Goal: Task Accomplishment & Management: Complete application form

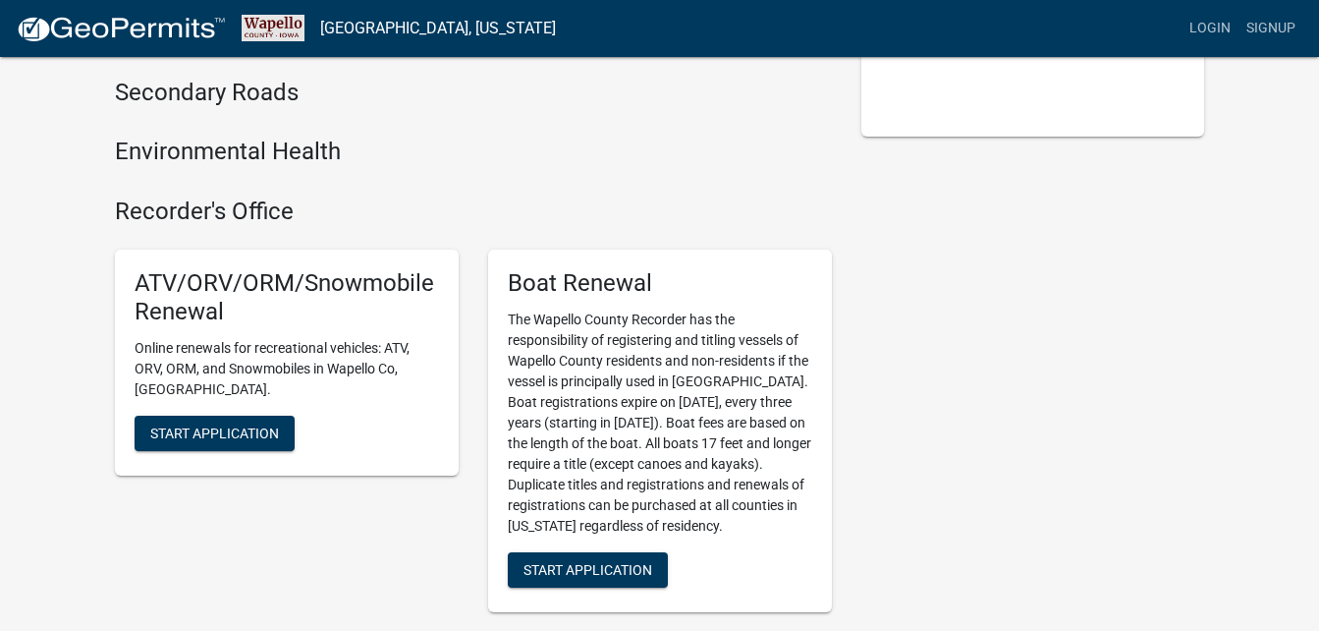
scroll to position [369, 0]
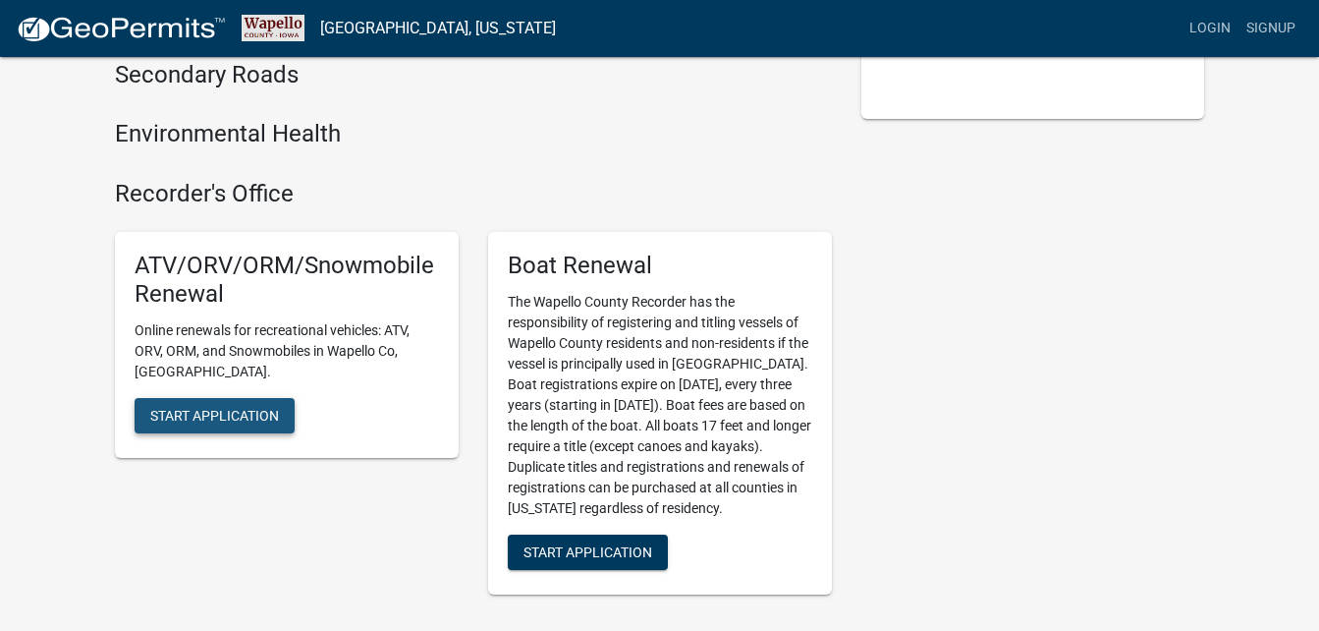
click at [222, 407] on span "Start Application" at bounding box center [214, 415] width 129 height 16
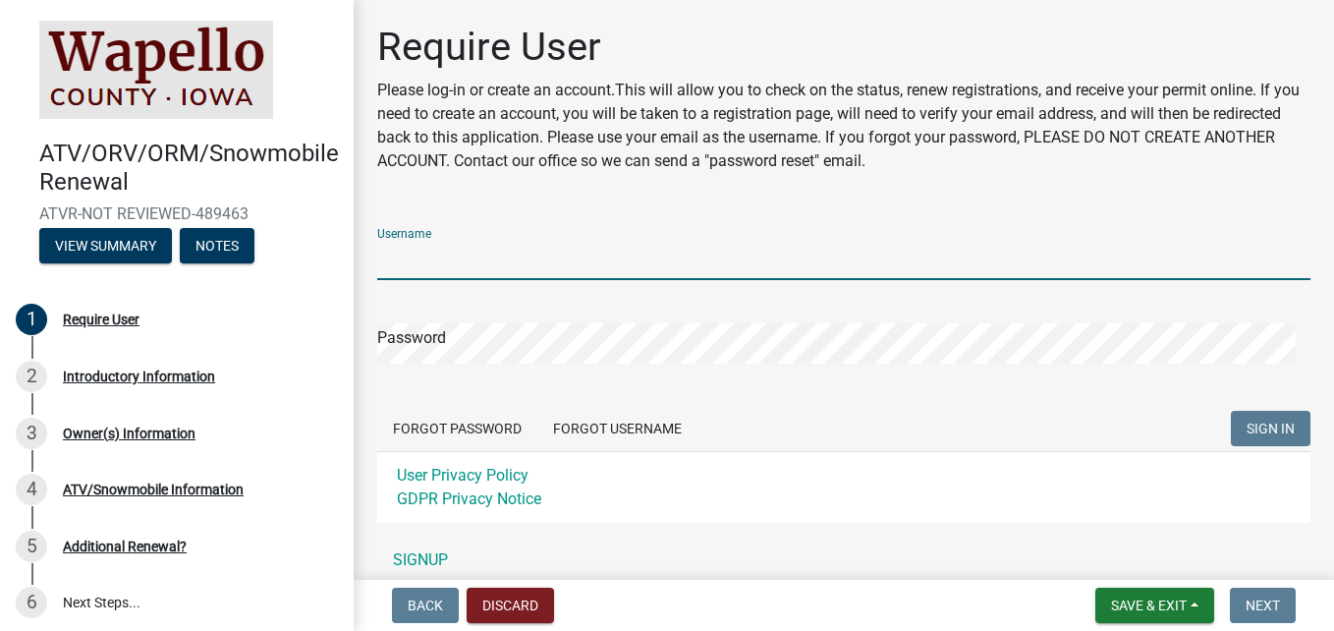
click at [472, 259] on input "Username" at bounding box center [843, 260] width 933 height 40
type input "w"
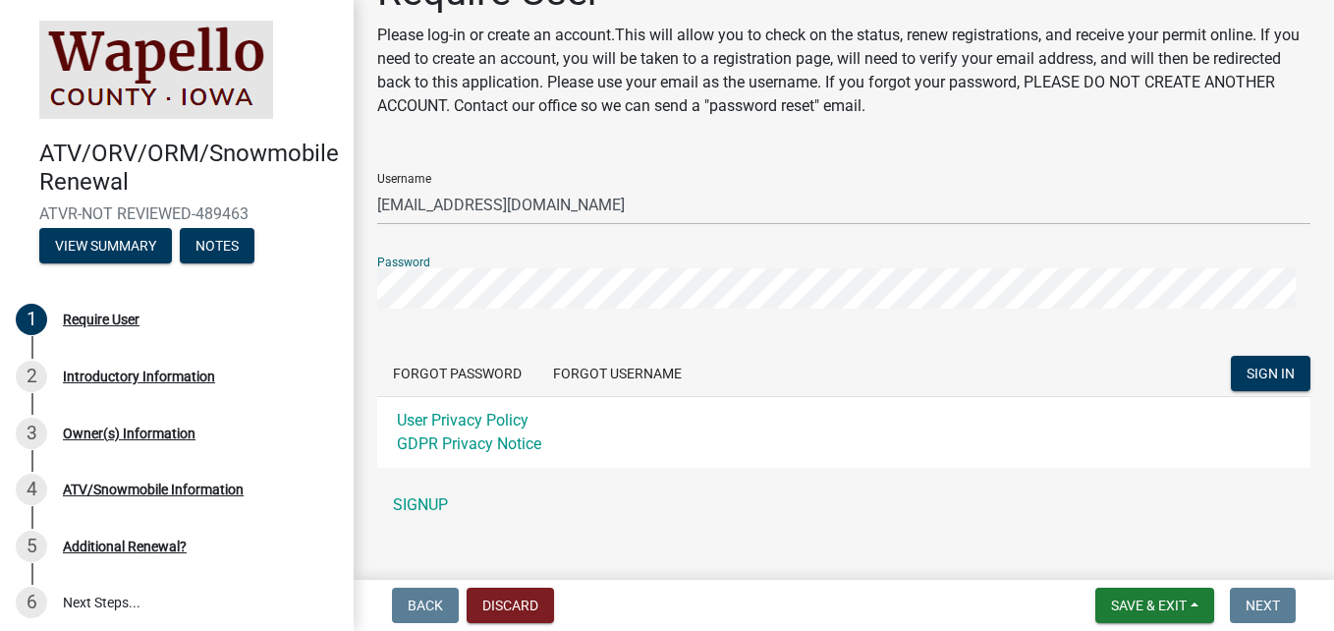
scroll to position [84, 0]
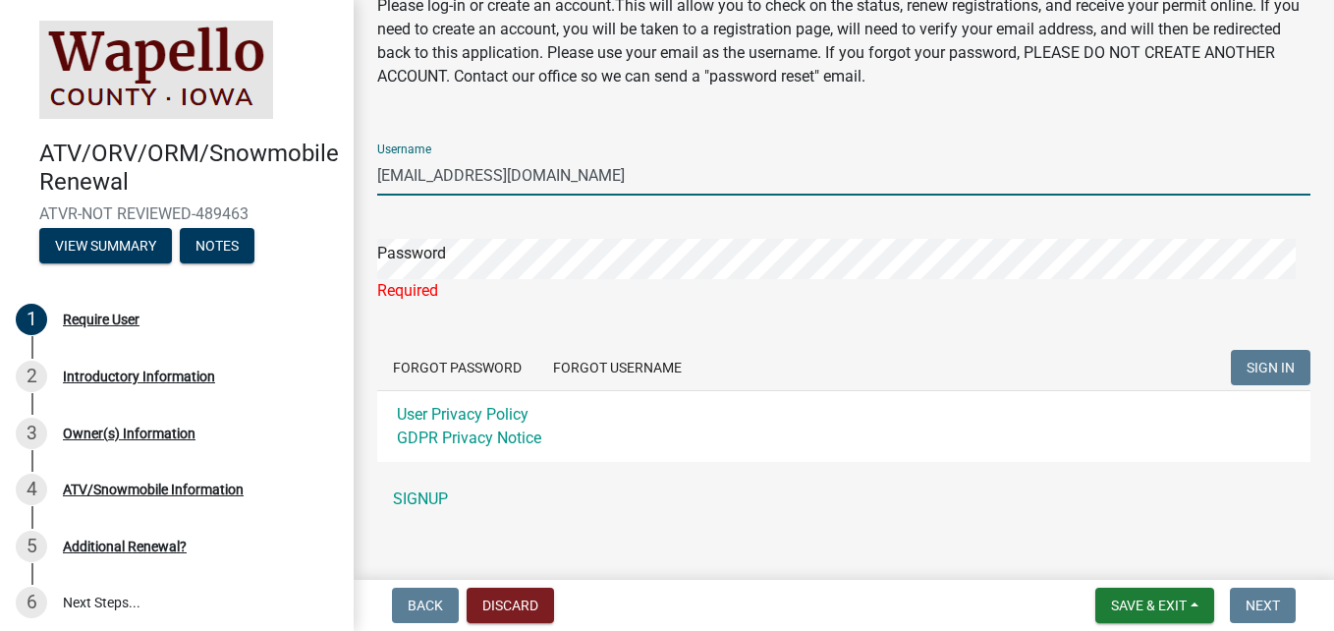
click at [573, 178] on input "[EMAIL_ADDRESS][DOMAIN_NAME]" at bounding box center [843, 175] width 933 height 40
type input "w"
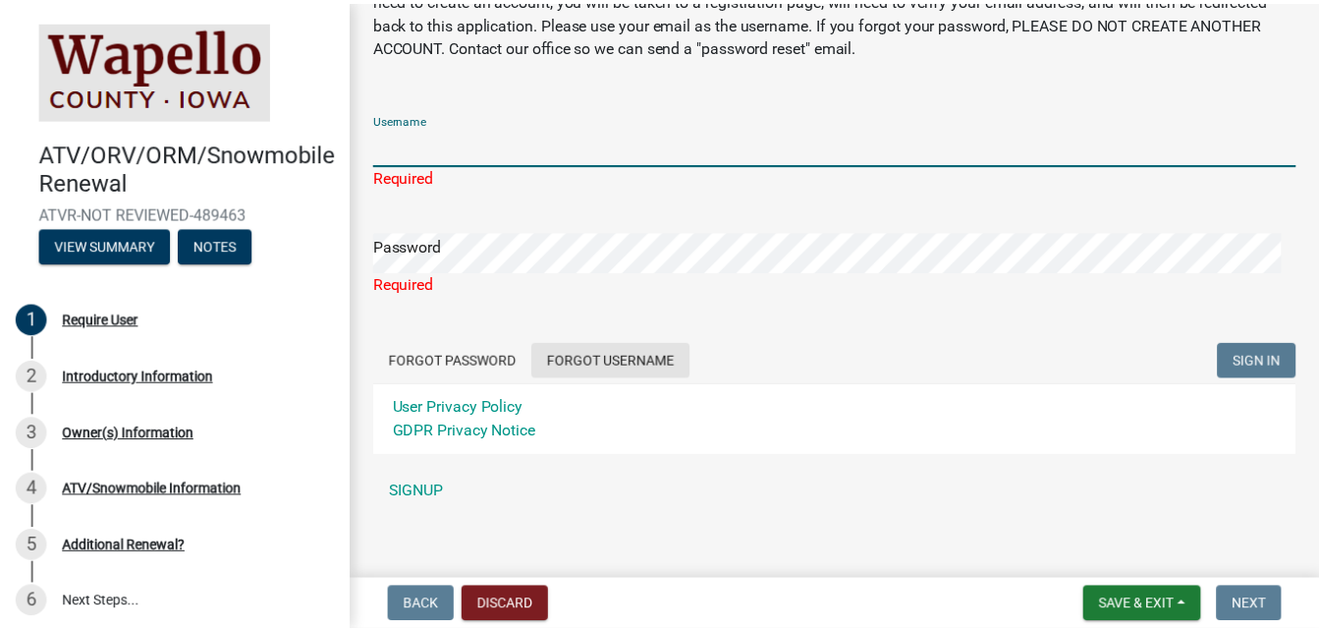
scroll to position [132, 0]
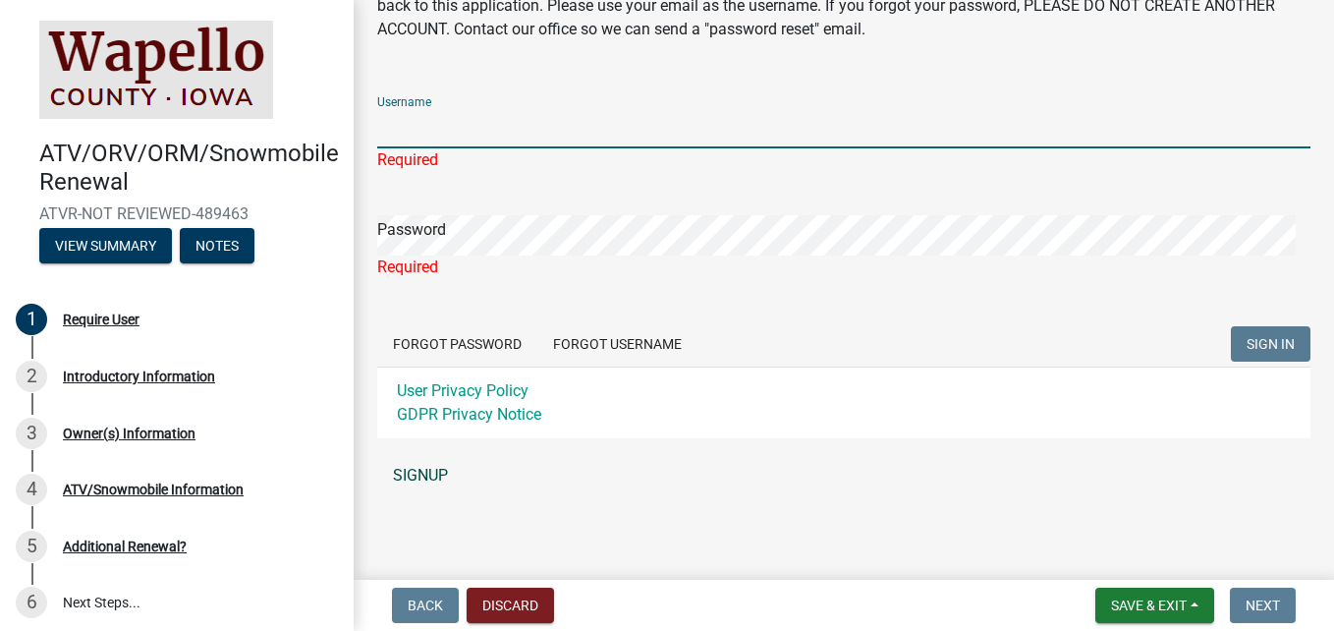
click at [428, 480] on link "SIGNUP" at bounding box center [843, 475] width 933 height 39
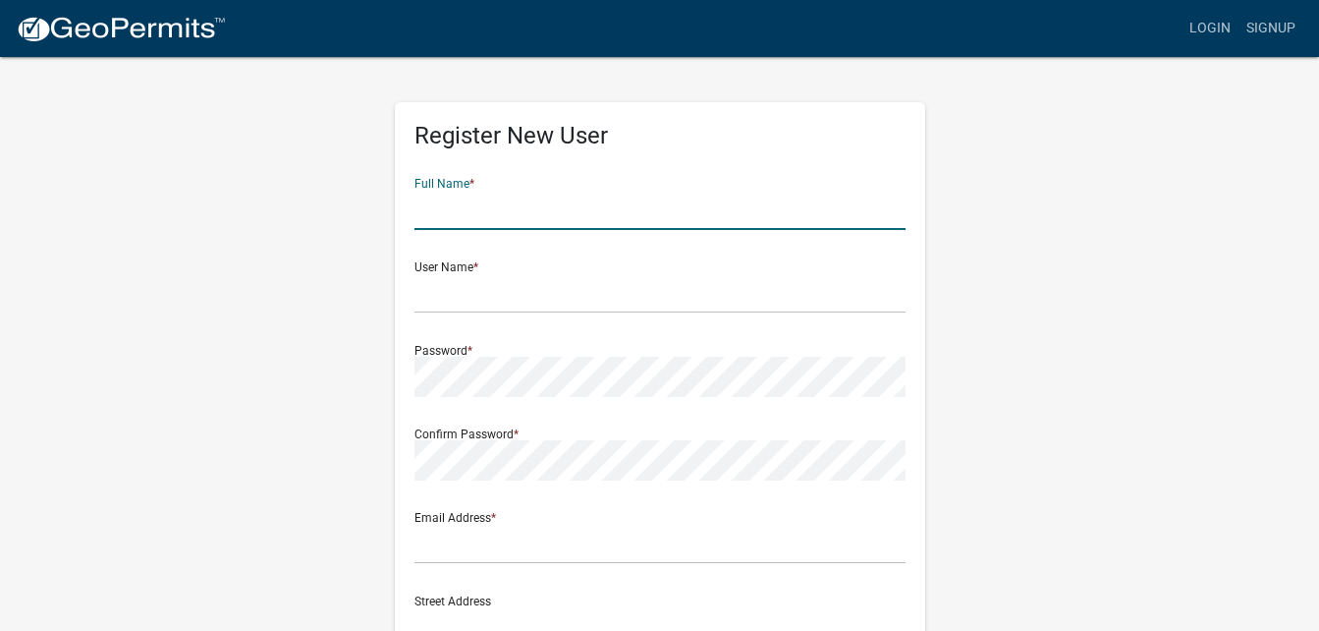
click at [520, 218] on input "text" at bounding box center [659, 210] width 491 height 40
type input "[PERSON_NAME]"
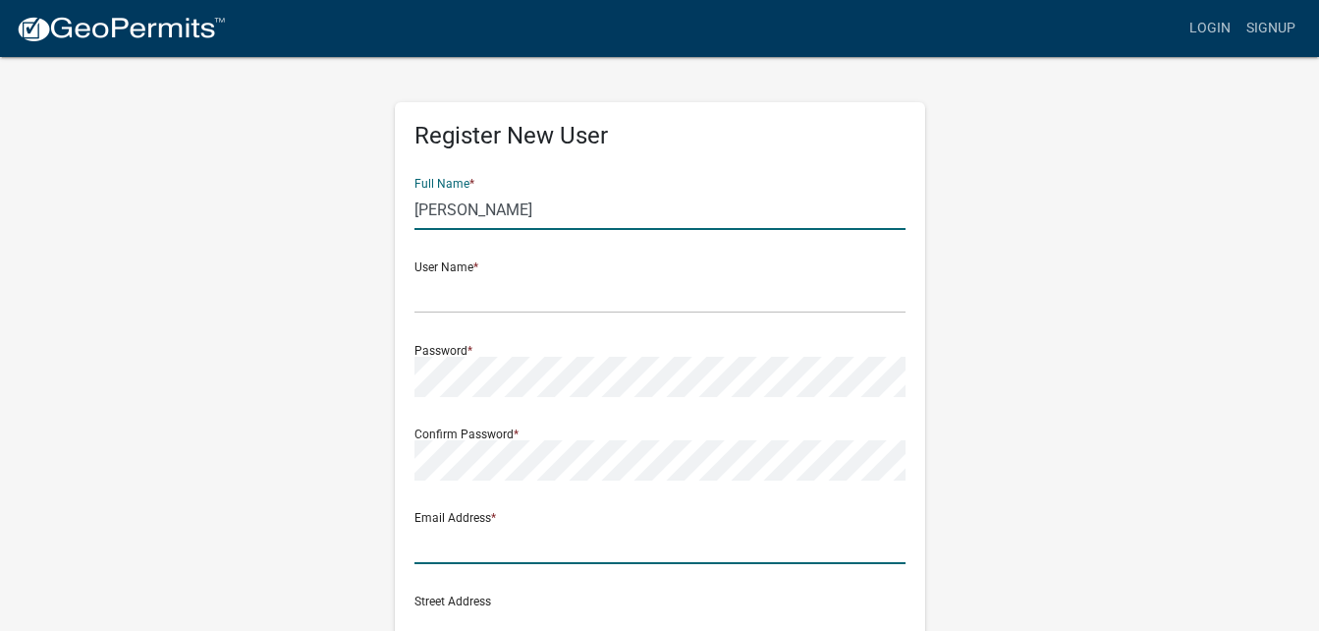
type input "[EMAIL_ADDRESS][DOMAIN_NAME]"
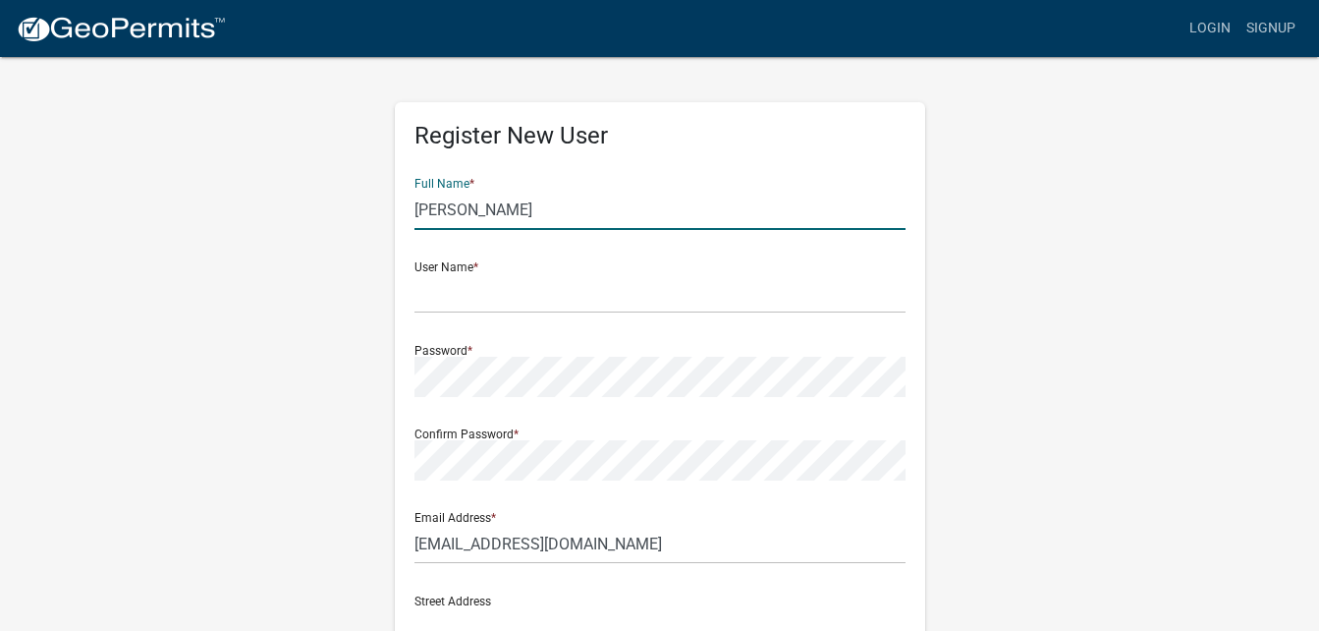
type input "[STREET_ADDRESS]"
type input "OTTUMWA"
type input "52501"
type input "6417772498"
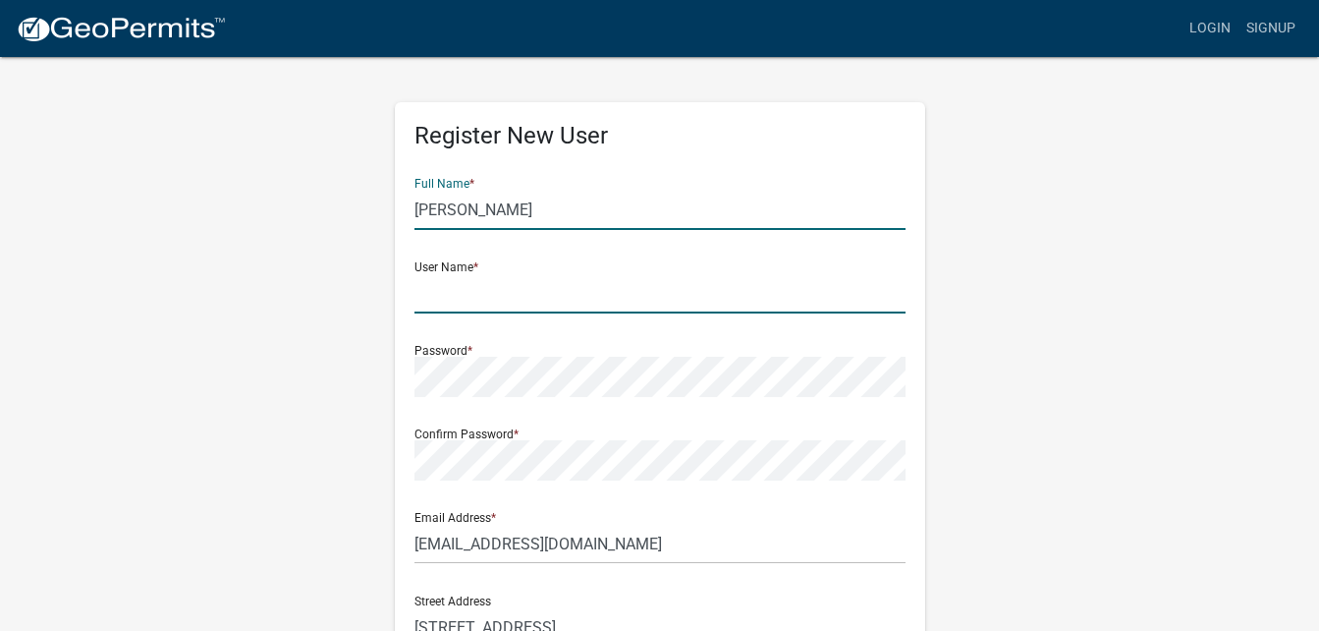
click at [422, 299] on input "text" at bounding box center [659, 293] width 491 height 40
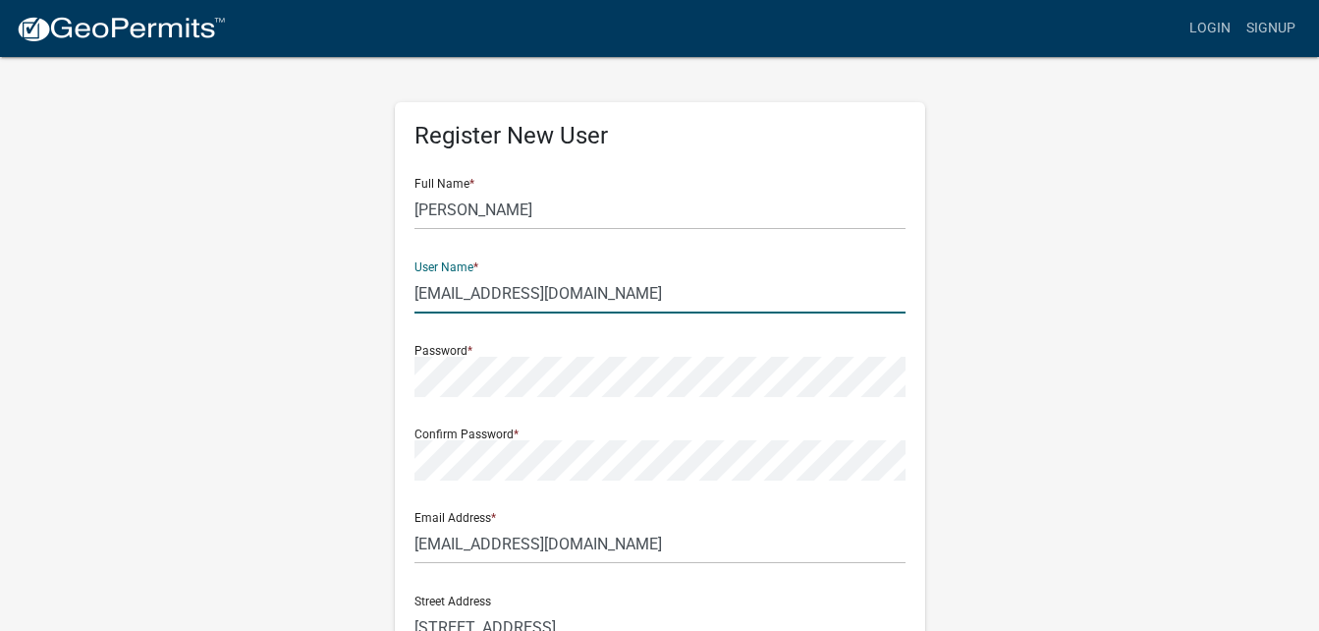
type input "[EMAIL_ADDRESS][DOMAIN_NAME]"
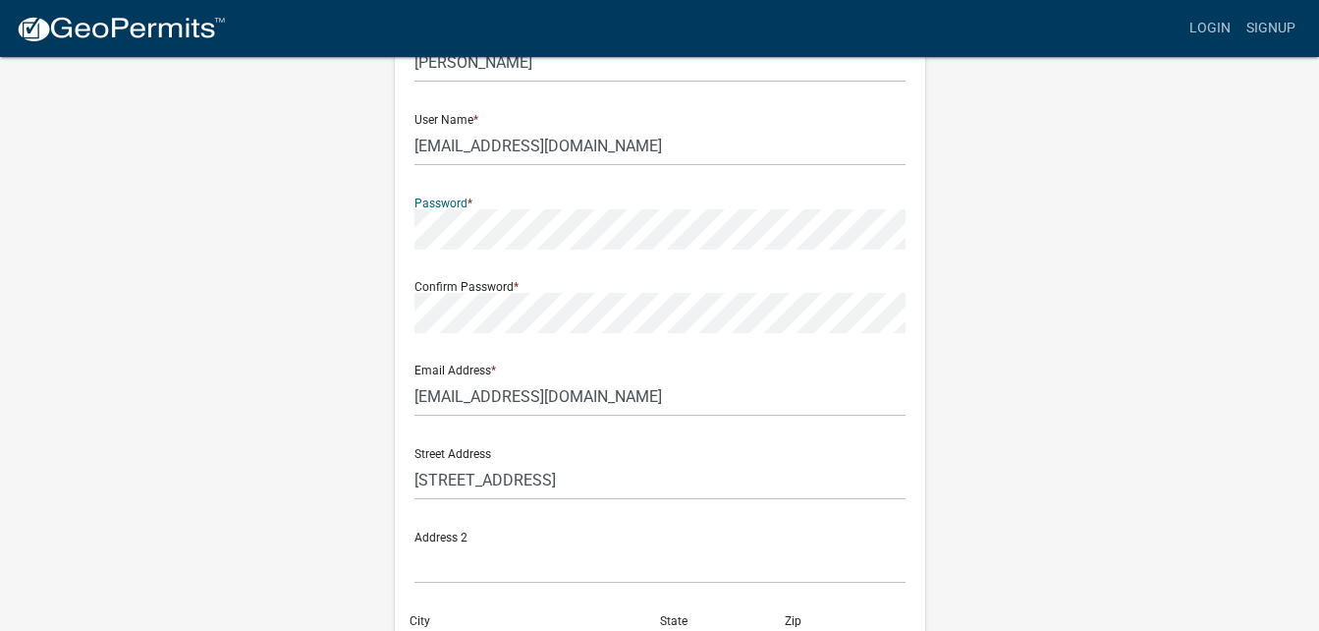
scroll to position [98, 0]
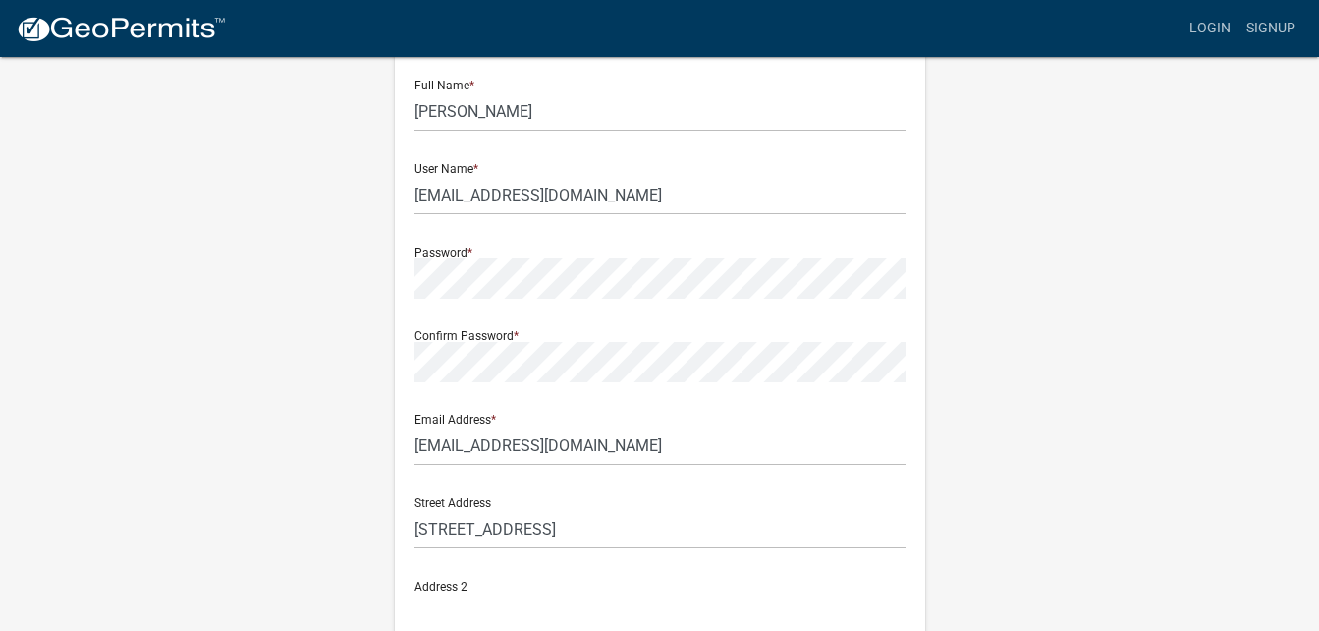
click at [462, 254] on div "Password *" at bounding box center [659, 265] width 491 height 68
click at [451, 252] on div "Password *" at bounding box center [659, 265] width 491 height 68
click at [388, 276] on div "Register New User Full Name * [PERSON_NAME] User Name * [EMAIL_ADDRESS][DOMAIN_…" at bounding box center [660, 482] width 560 height 1051
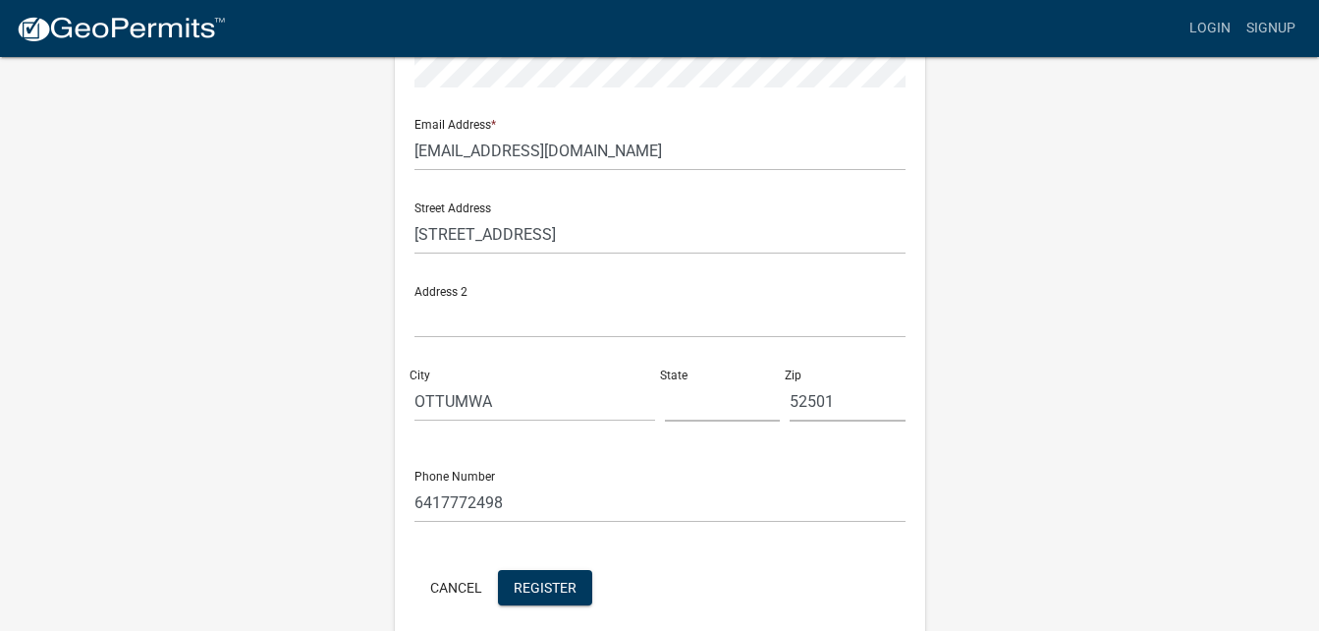
scroll to position [475, 0]
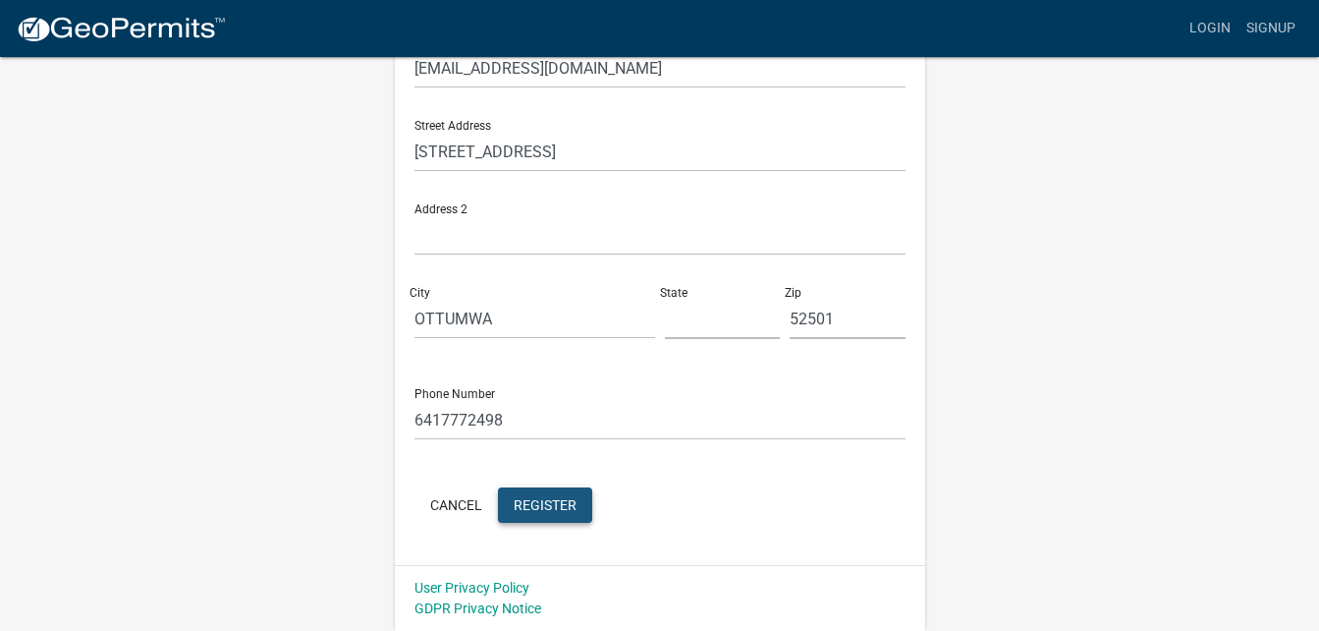
click at [542, 501] on span "Register" at bounding box center [545, 504] width 63 height 16
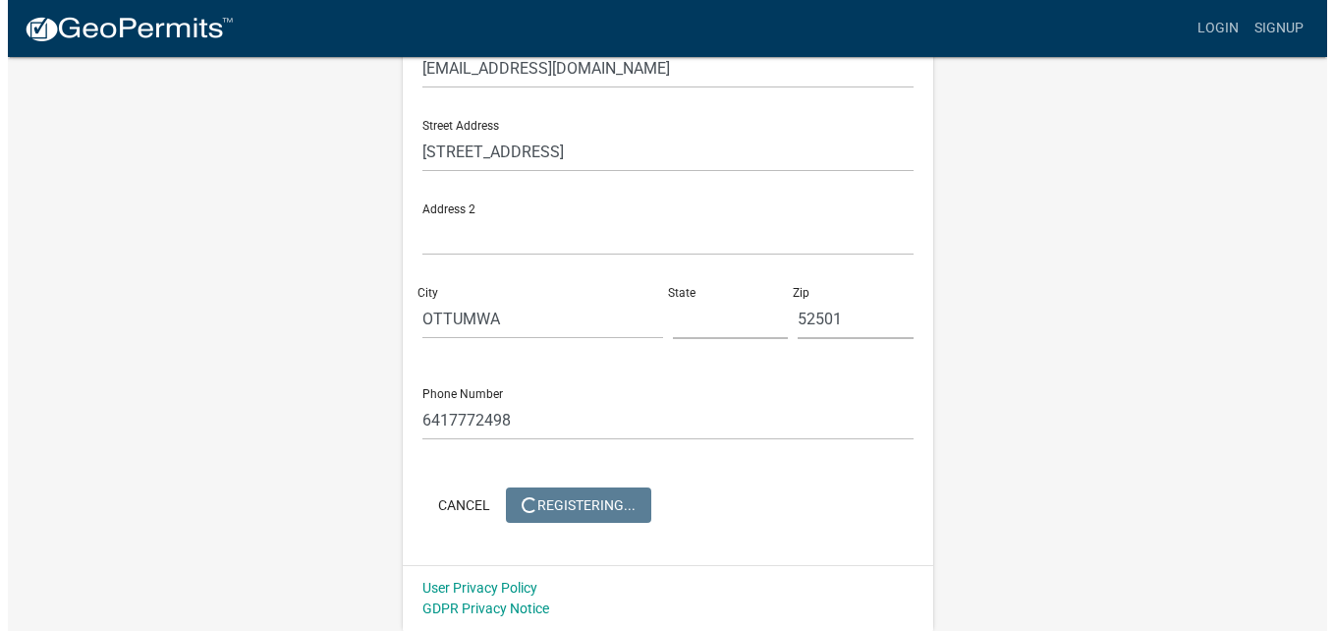
scroll to position [0, 0]
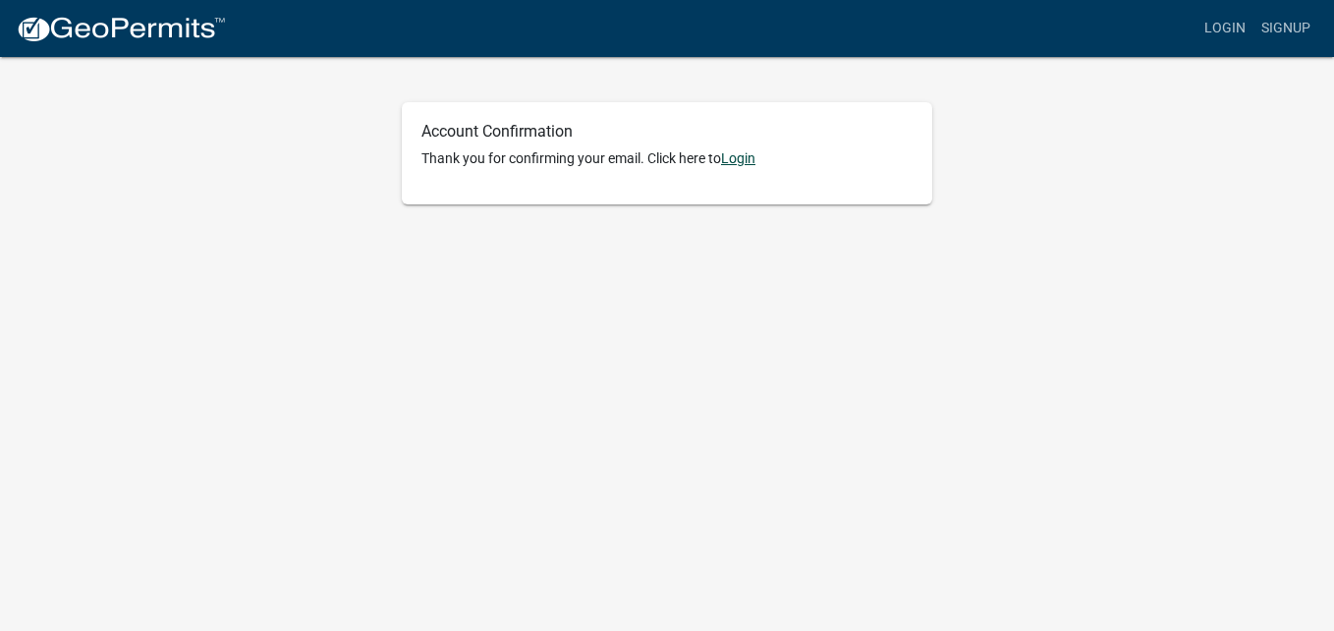
click at [743, 161] on link "Login" at bounding box center [738, 158] width 34 height 16
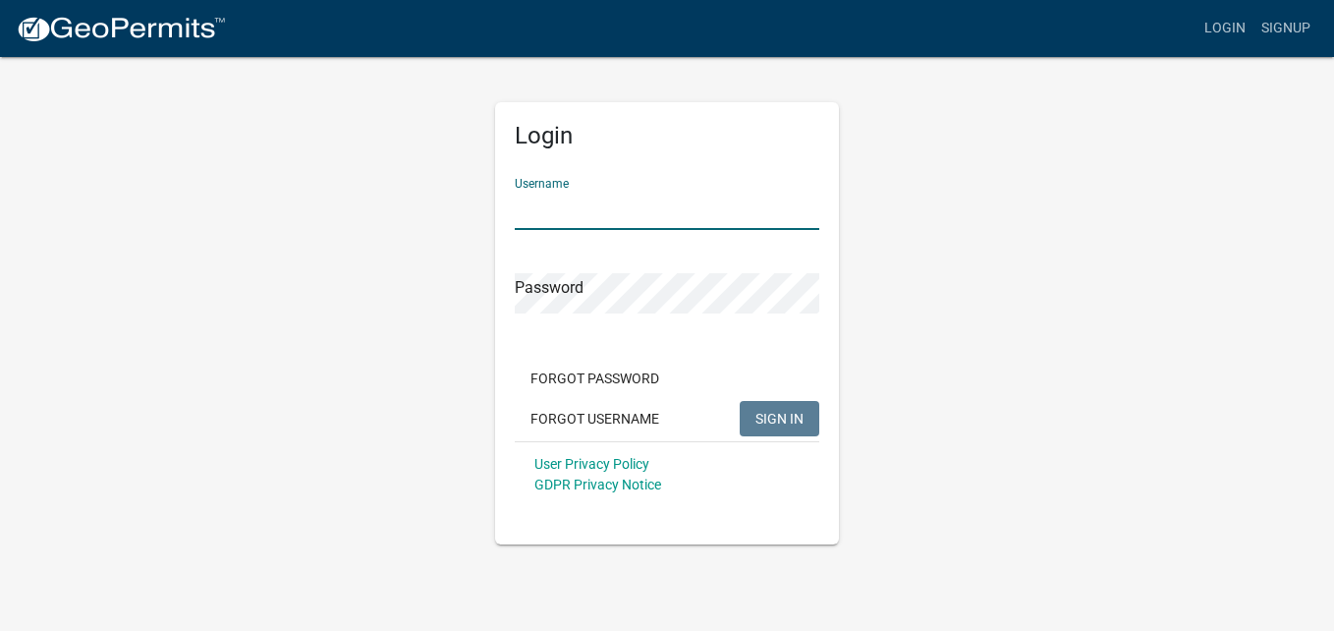
click at [659, 216] on input "Username" at bounding box center [667, 210] width 304 height 40
type input "[EMAIL_ADDRESS][DOMAIN_NAME]"
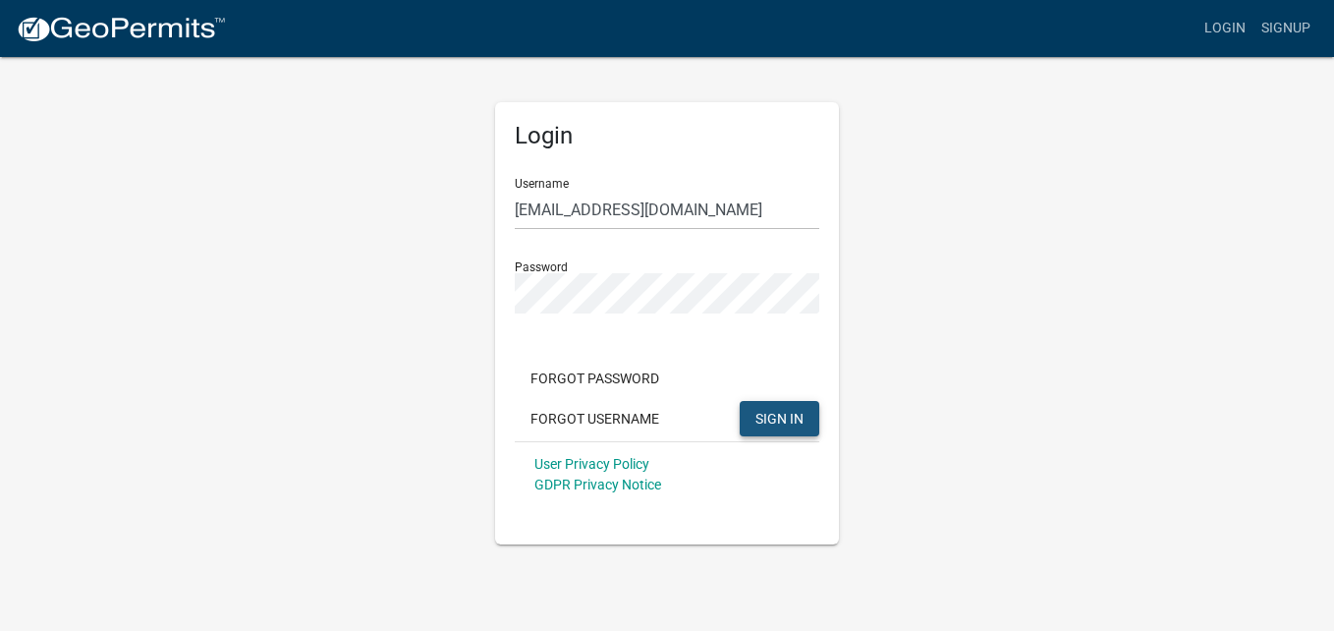
click at [785, 414] on span "SIGN IN" at bounding box center [779, 418] width 48 height 16
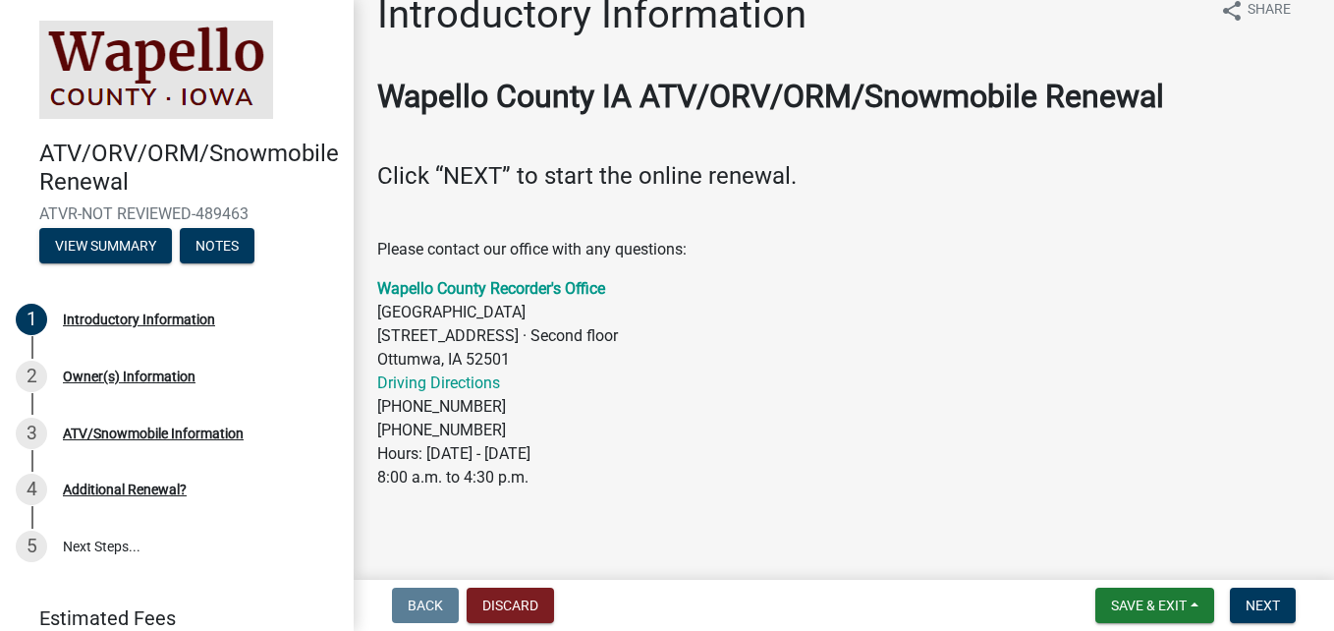
scroll to position [42, 0]
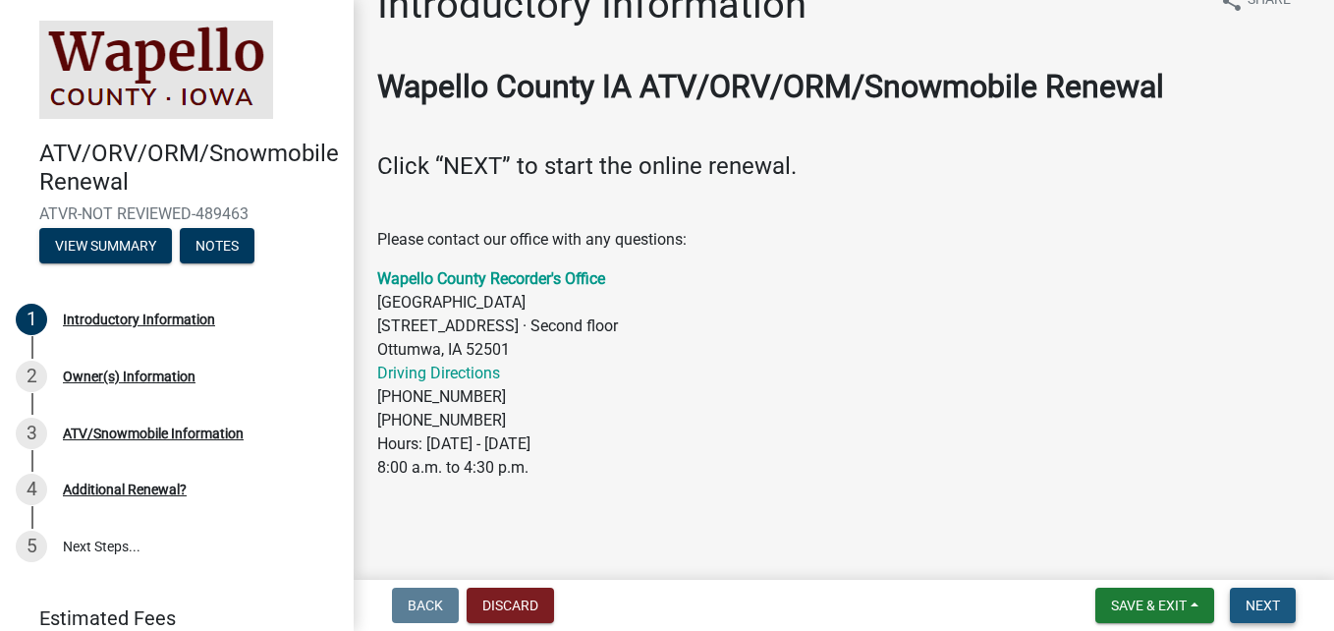
click at [1277, 608] on span "Next" at bounding box center [1262, 605] width 34 height 16
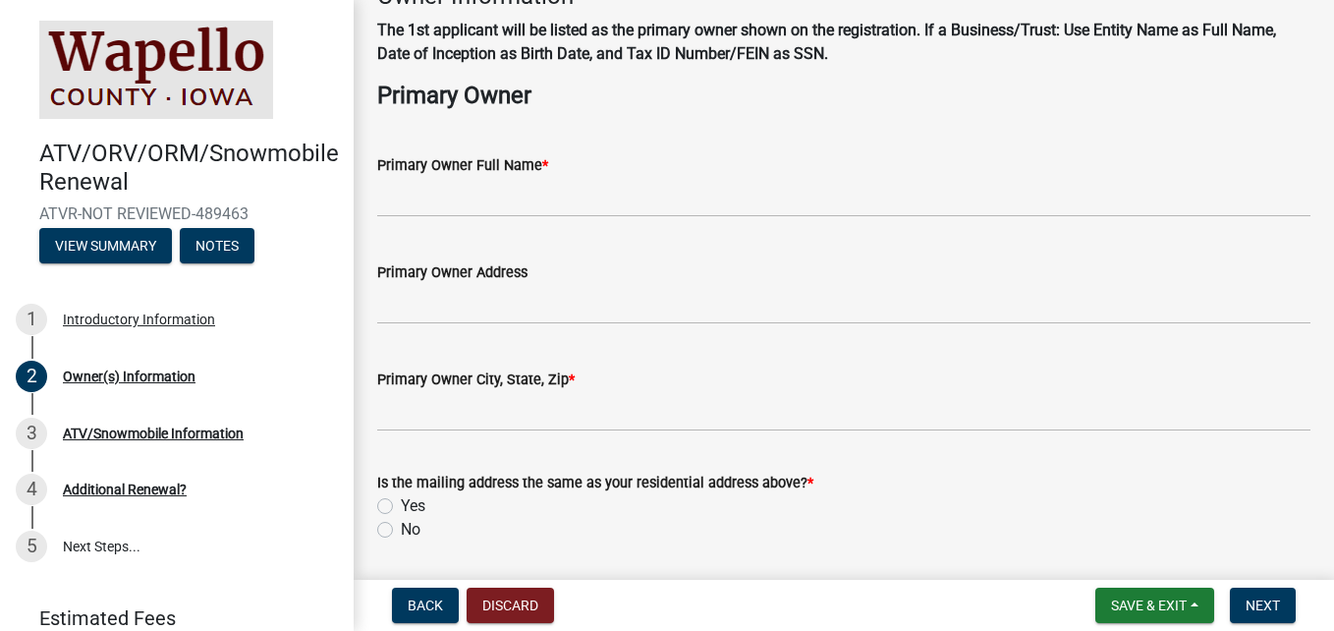
scroll to position [0, 0]
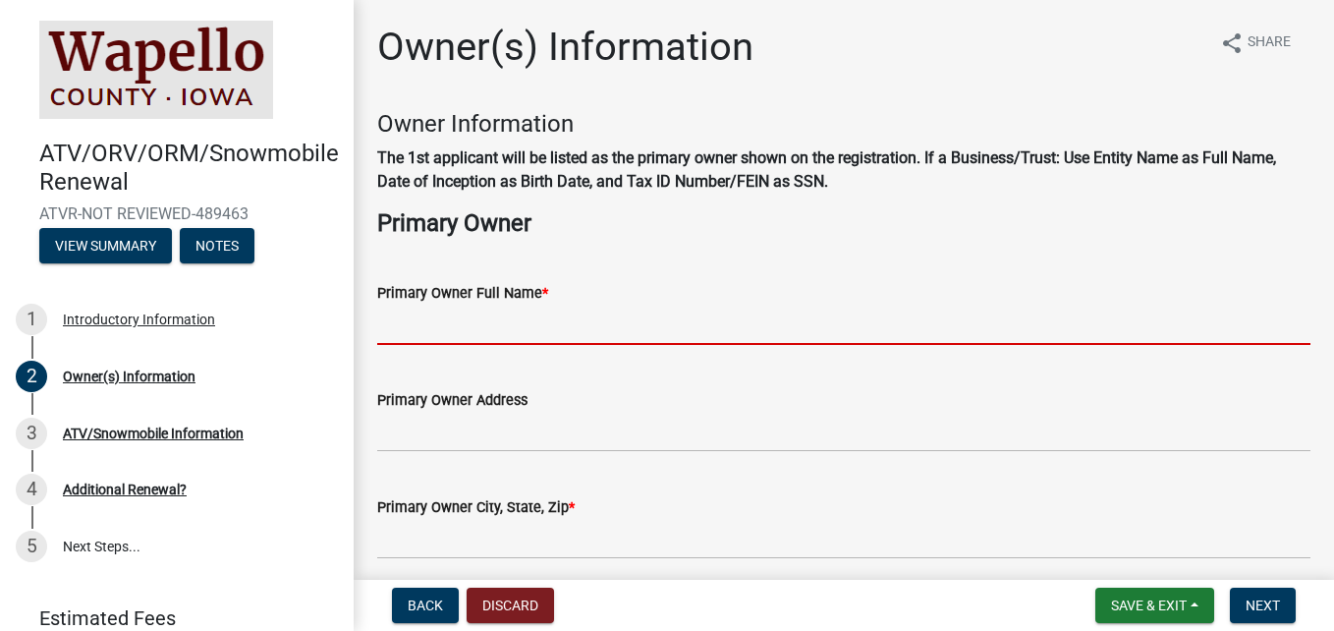
click at [479, 330] on input "Primary Owner Full Name *" at bounding box center [843, 324] width 933 height 40
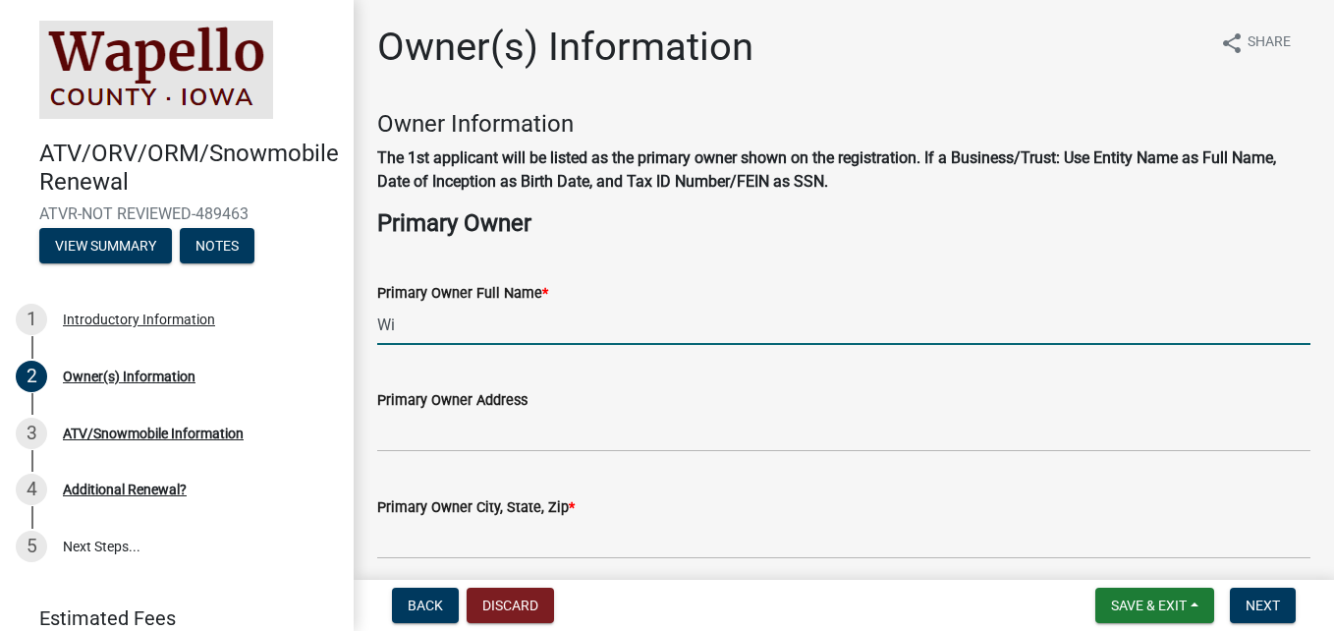
type input "[PERSON_NAME]"
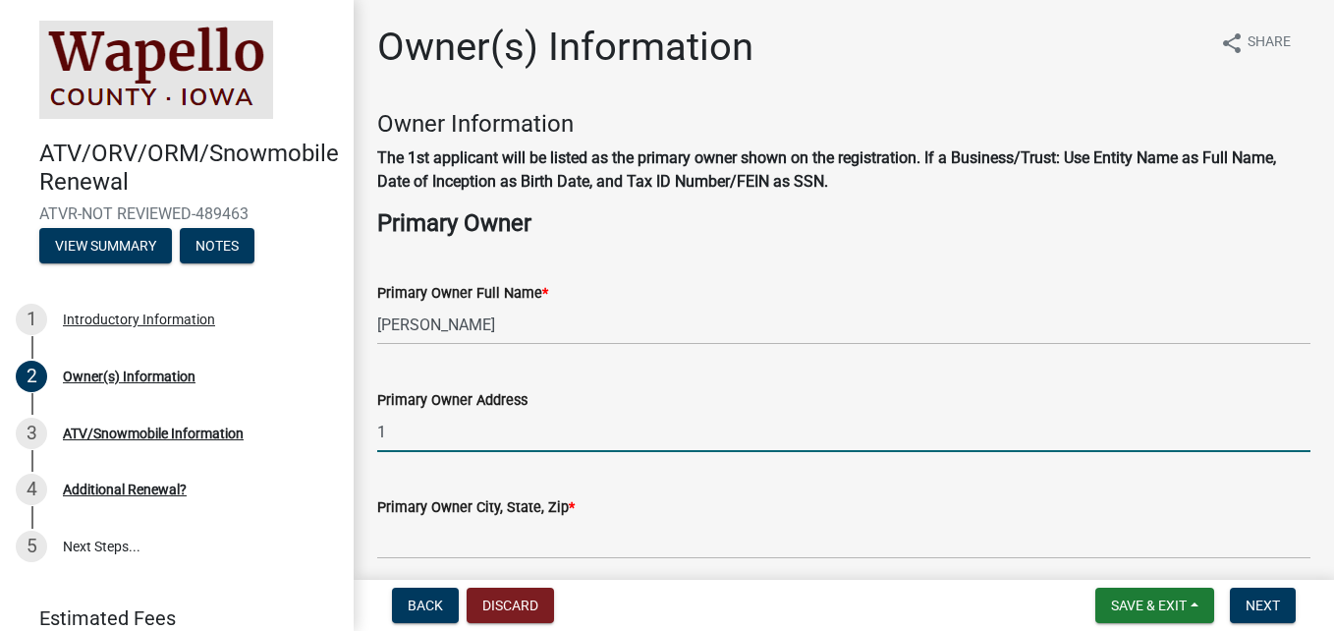
type input "[STREET_ADDRESS]"
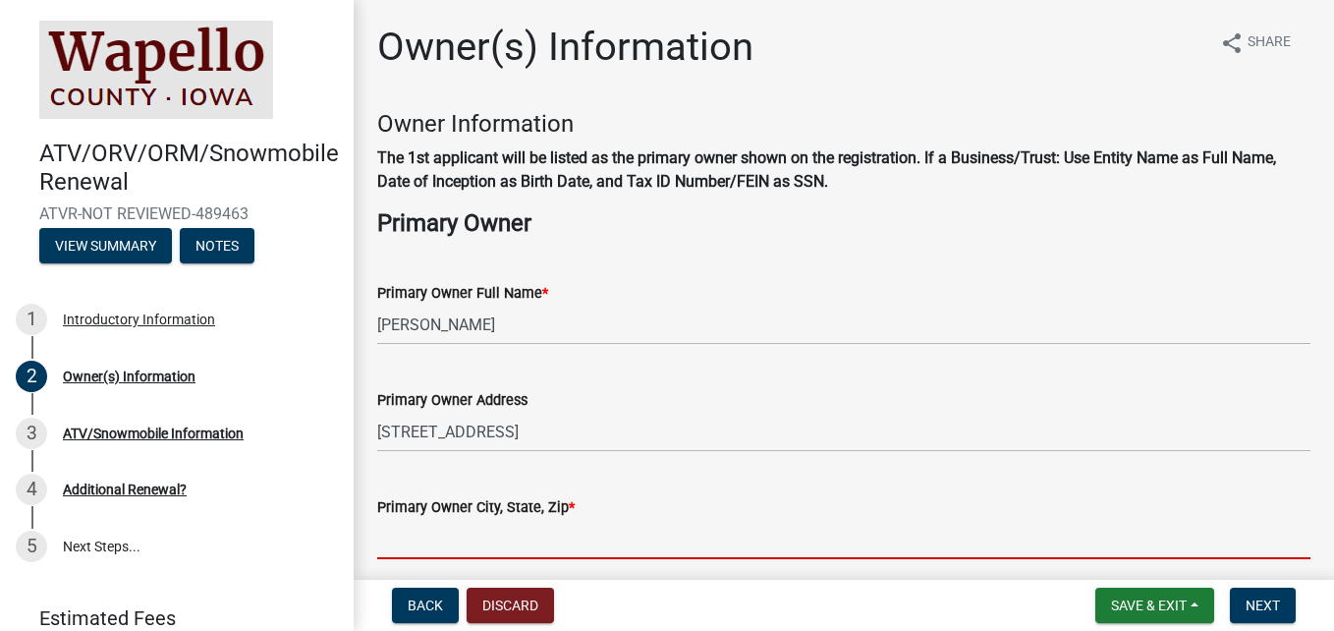
type input "1"
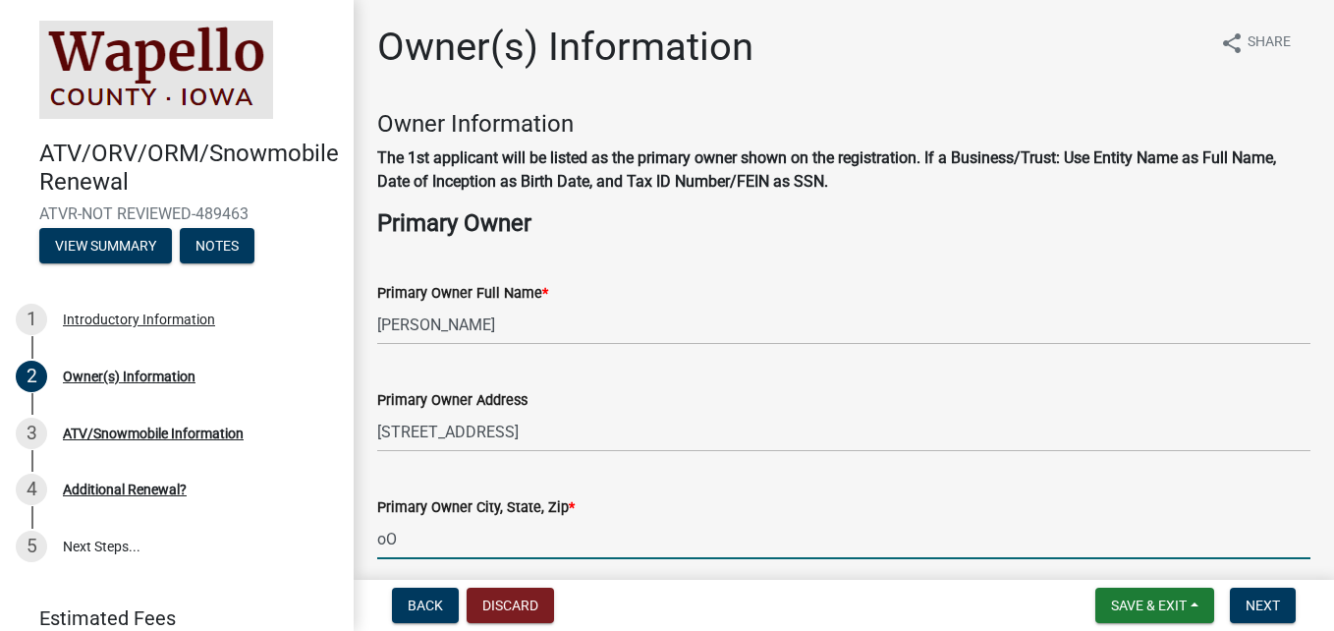
type input "o"
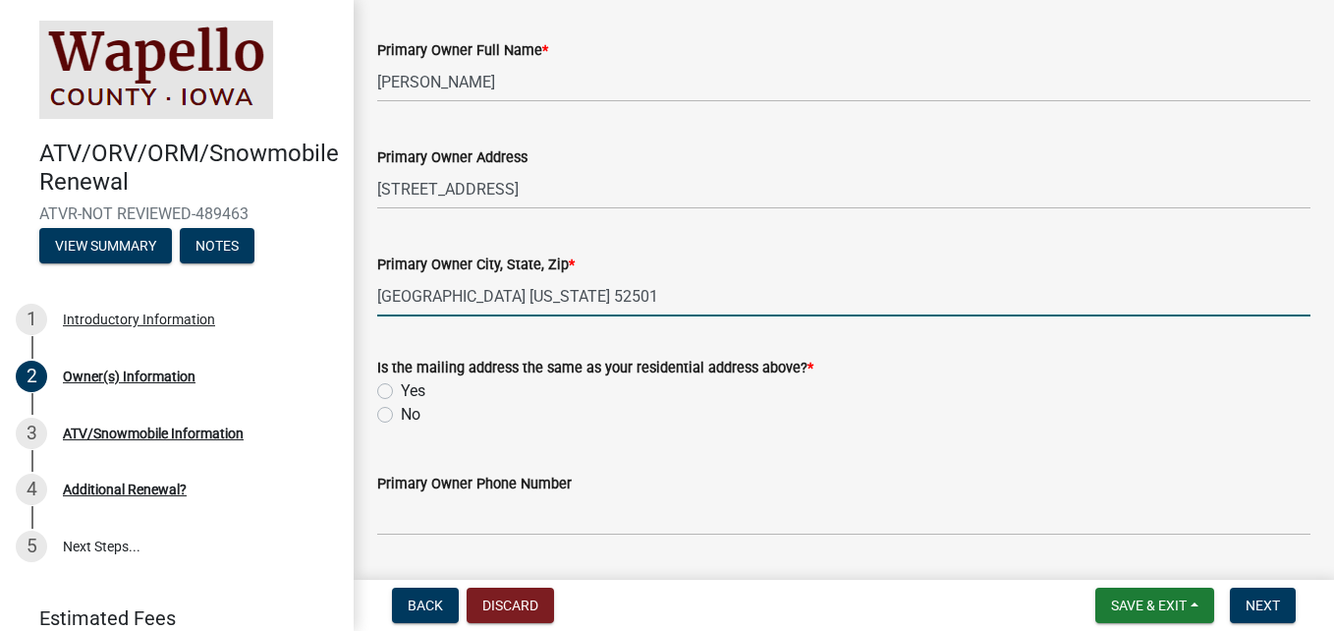
scroll to position [295, 0]
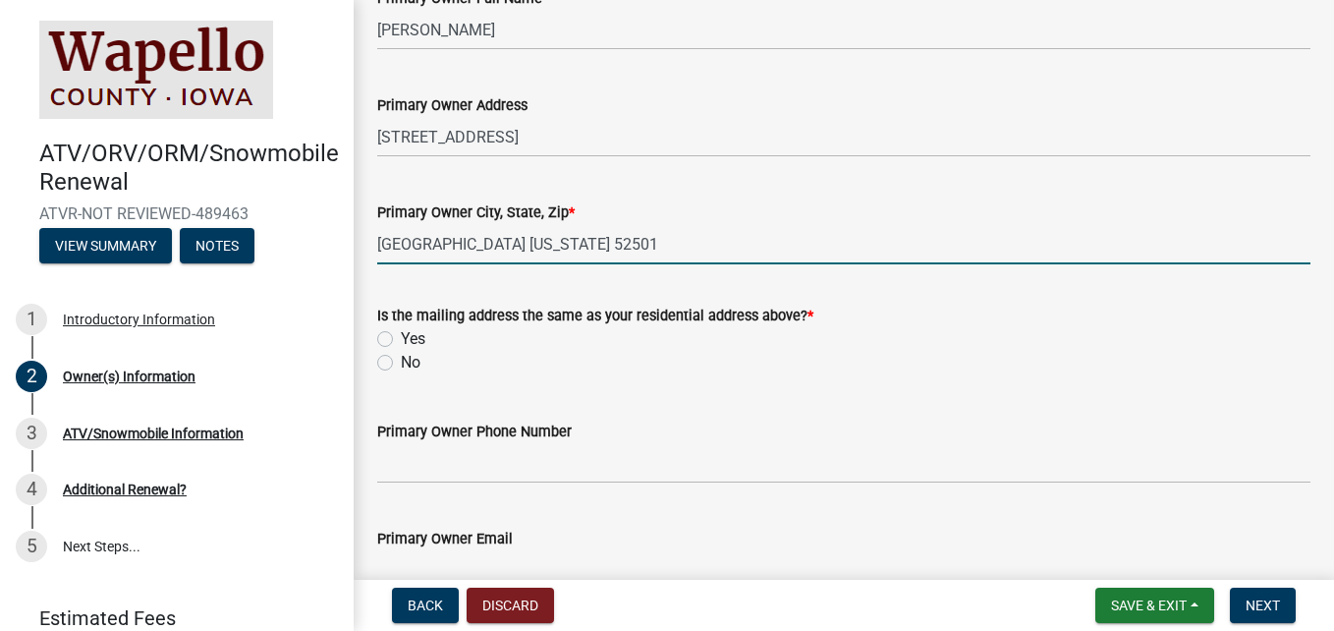
type input "Ottumwa Iowa 52501"
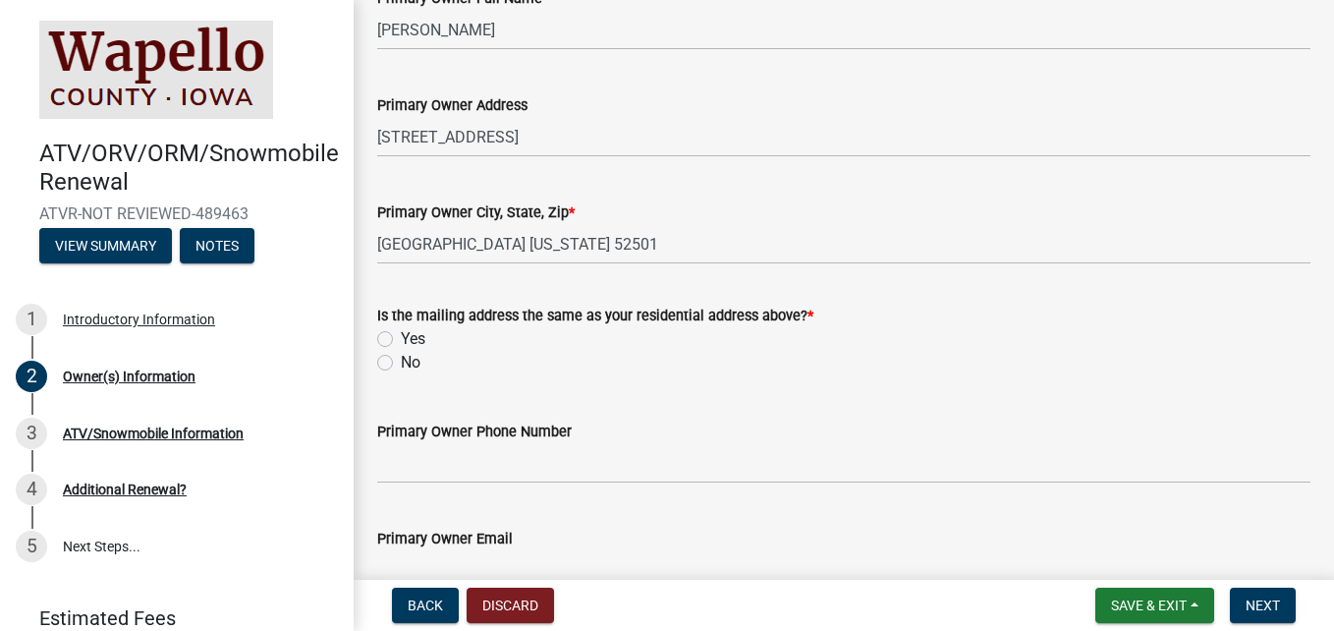
click at [401, 338] on label "Yes" at bounding box center [413, 339] width 25 height 24
click at [401, 338] on input "Yes" at bounding box center [407, 333] width 13 height 13
radio input "true"
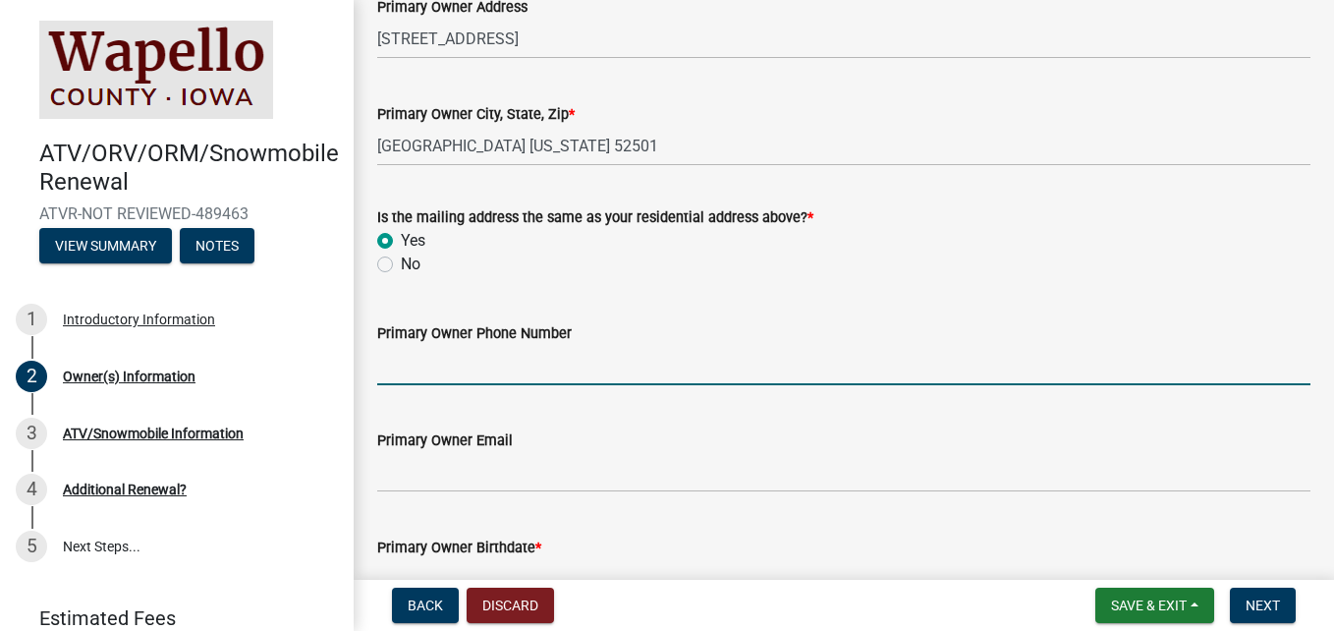
click at [435, 372] on input "Primary Owner Phone Number" at bounding box center [843, 365] width 933 height 40
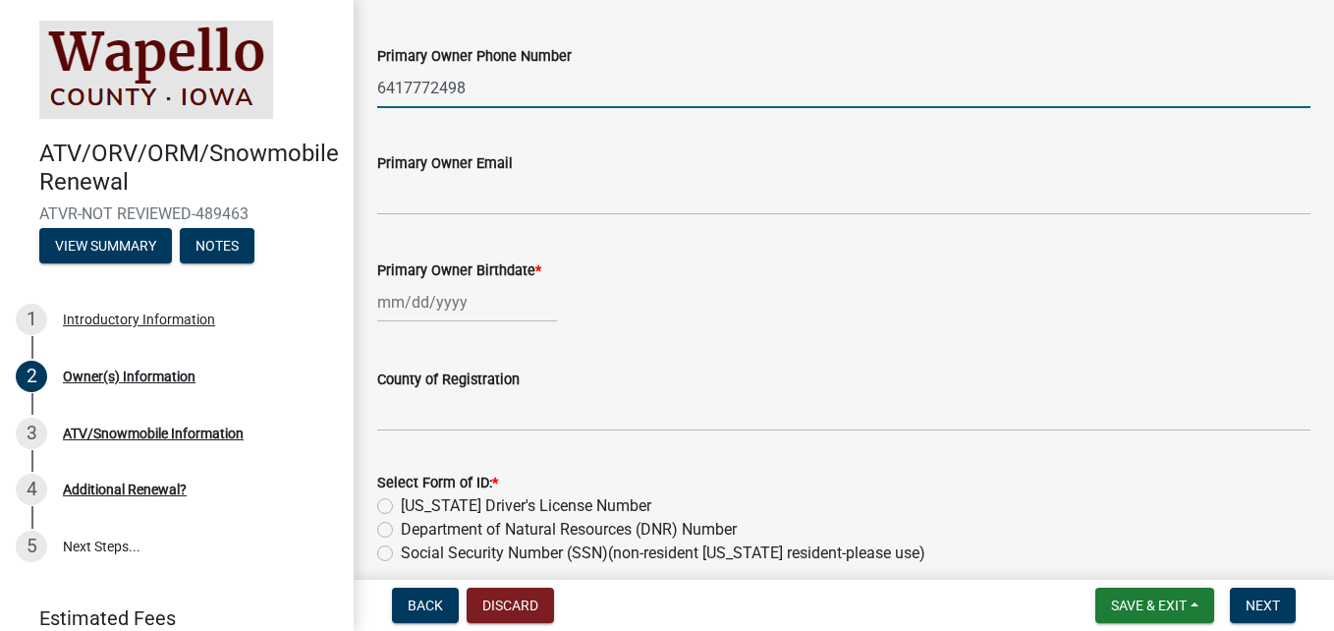
scroll to position [688, 0]
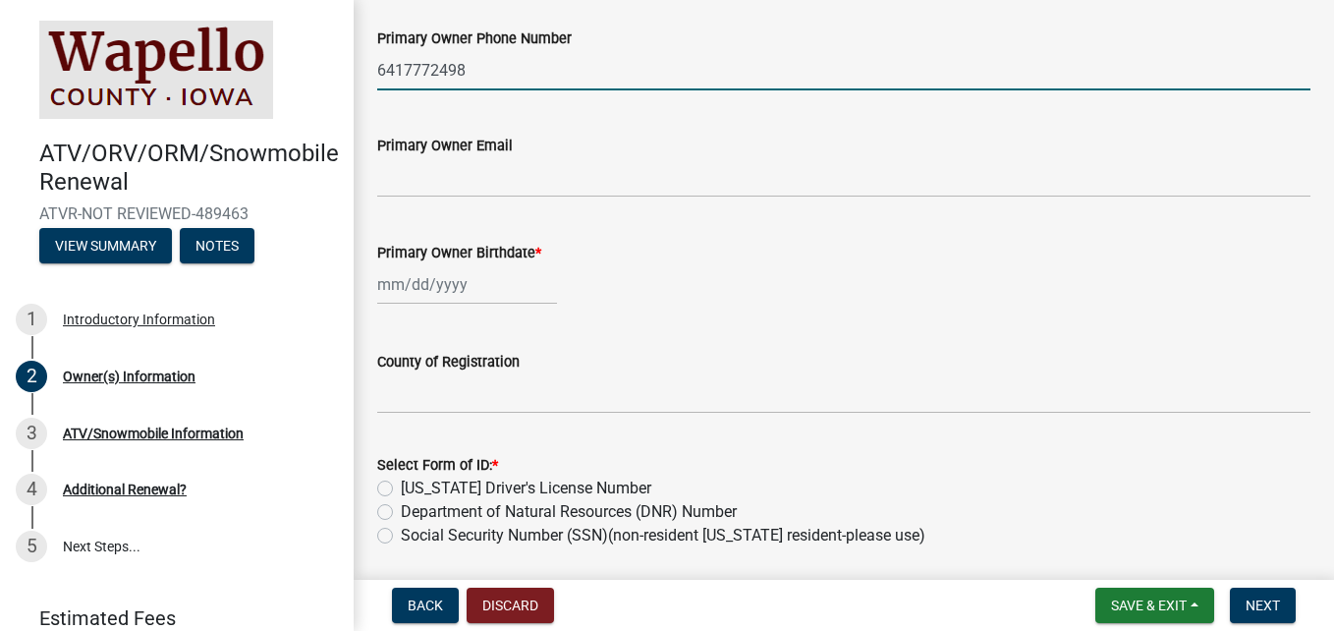
type input "6417772498"
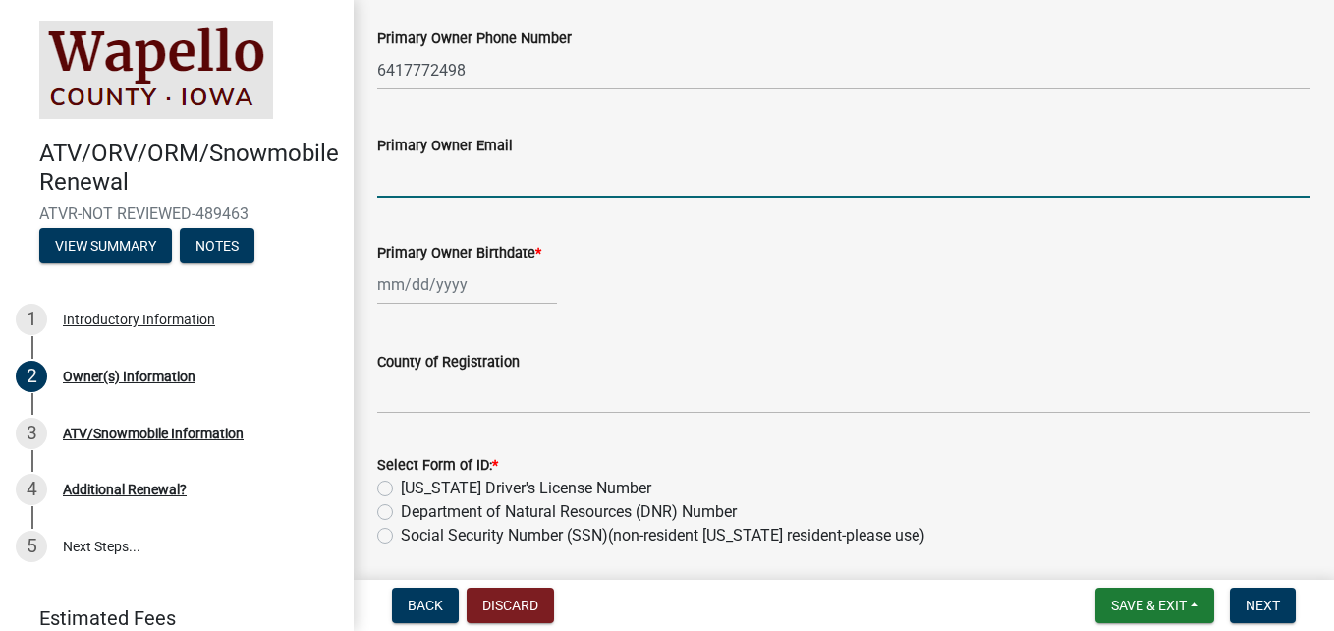
click at [404, 187] on input "Primary Owner Email" at bounding box center [843, 177] width 933 height 40
type input "[EMAIL_ADDRESS][DOMAIN_NAME]"
select select "10"
select select "2025"
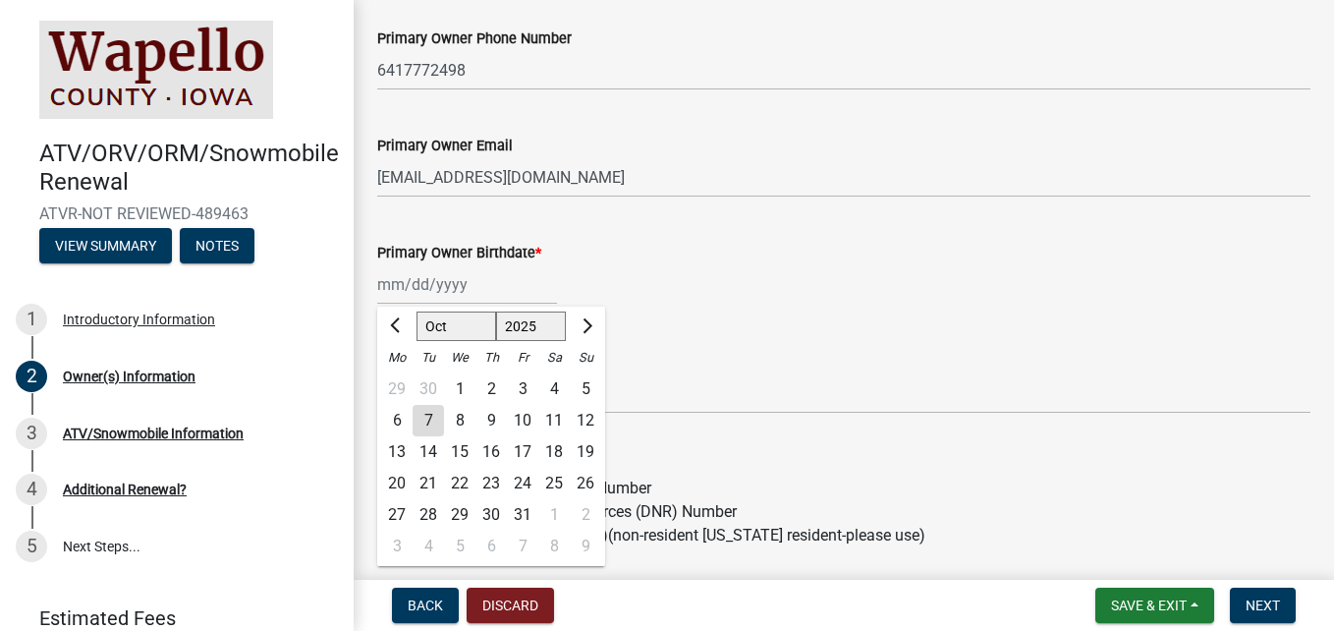
click at [476, 301] on div "Jan Feb Mar Apr May Jun Jul Aug Sep Oct Nov Dec 1525 1526 1527 1528 1529 1530 1…" at bounding box center [467, 284] width 180 height 40
click at [416, 292] on input "Primary Owner Birthdate *" at bounding box center [467, 284] width 180 height 40
type input "07/11/1970"
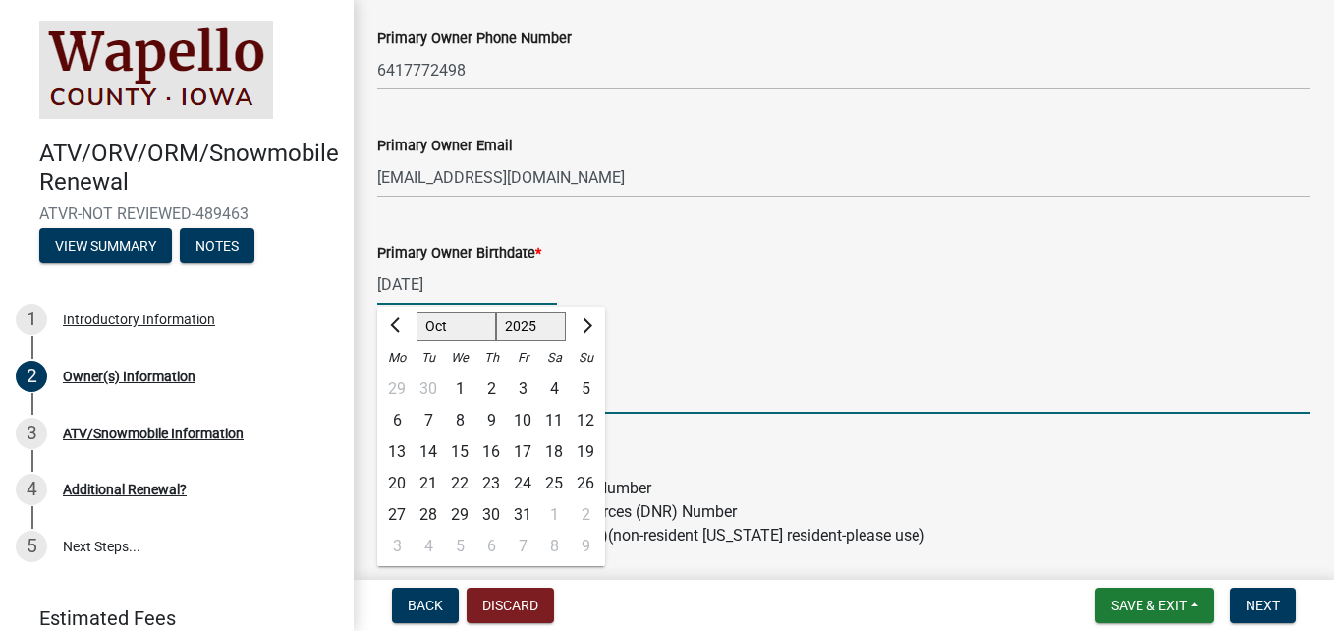
type input "Iowa"
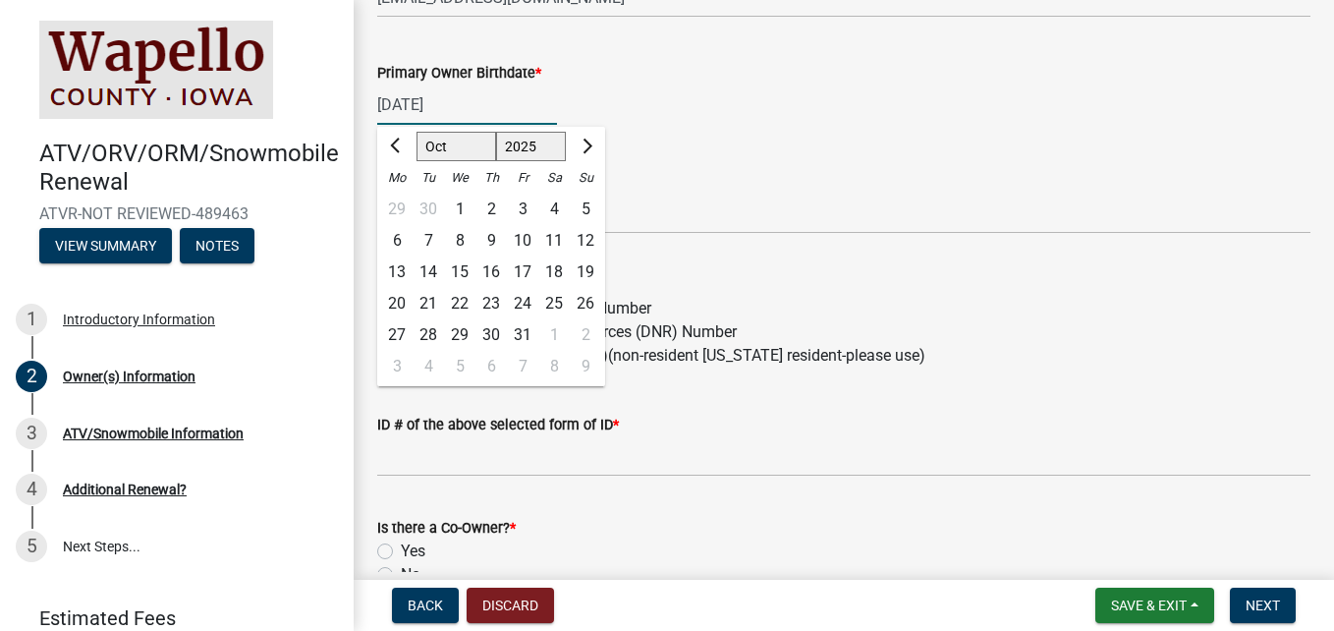
scroll to position [884, 0]
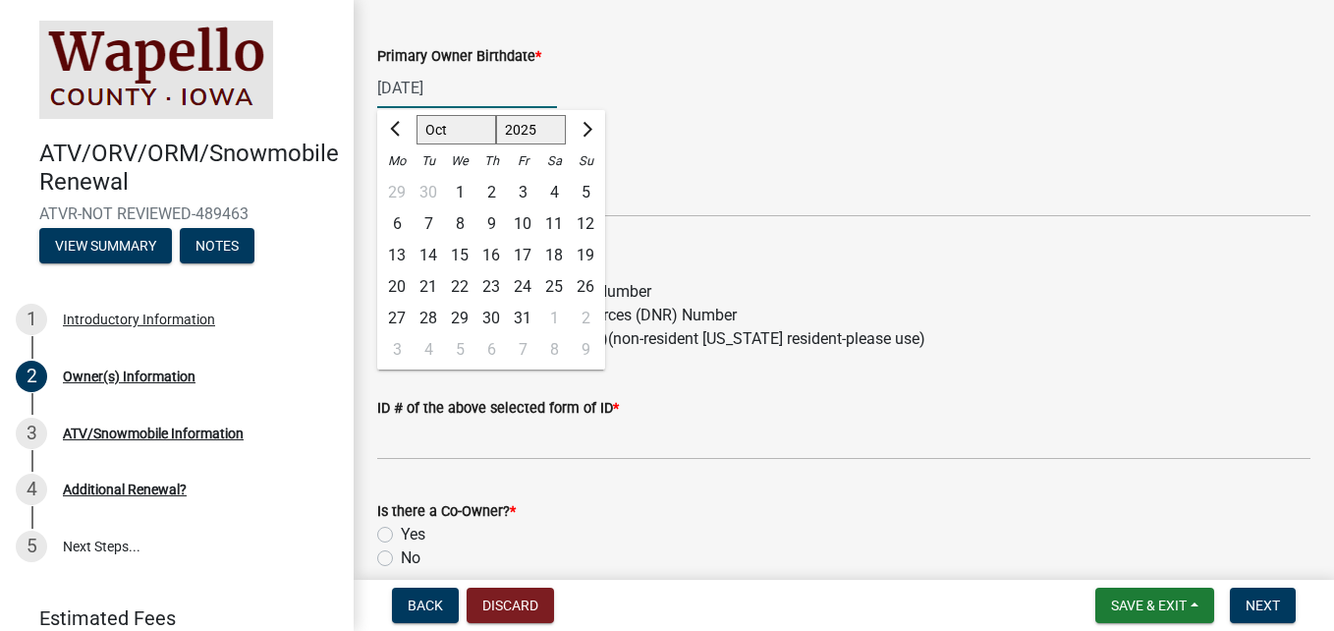
click at [684, 128] on div "County of Registration Iowa" at bounding box center [843, 171] width 933 height 91
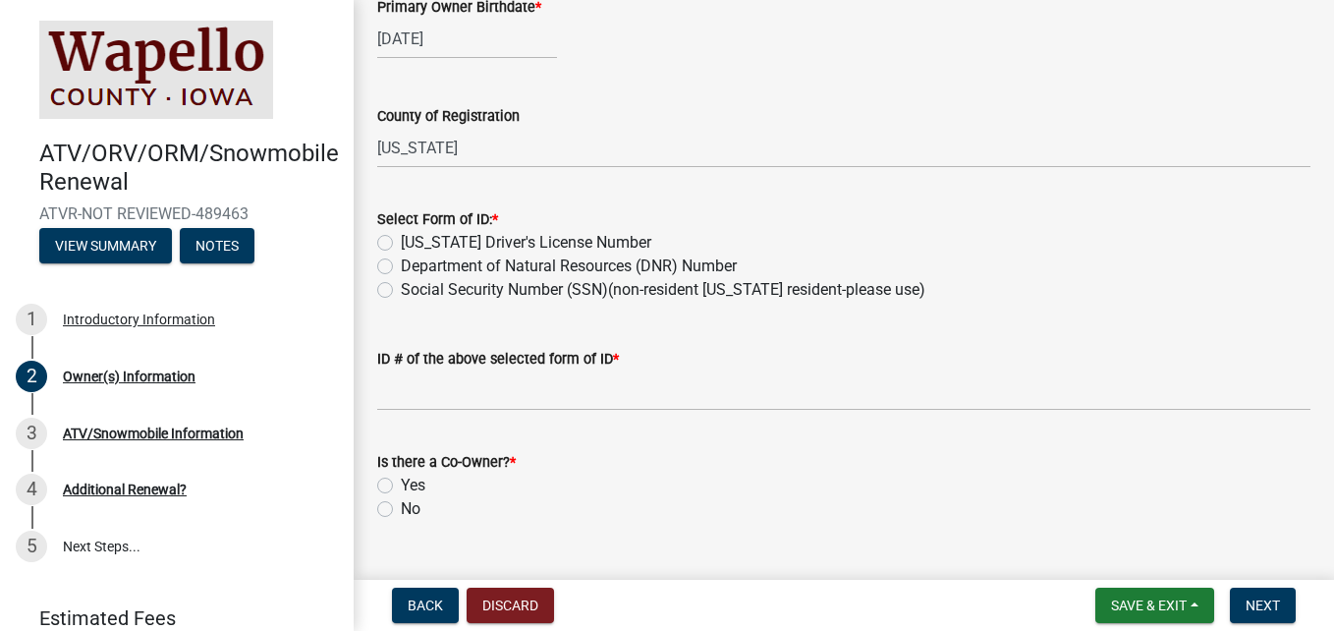
scroll to position [976, 0]
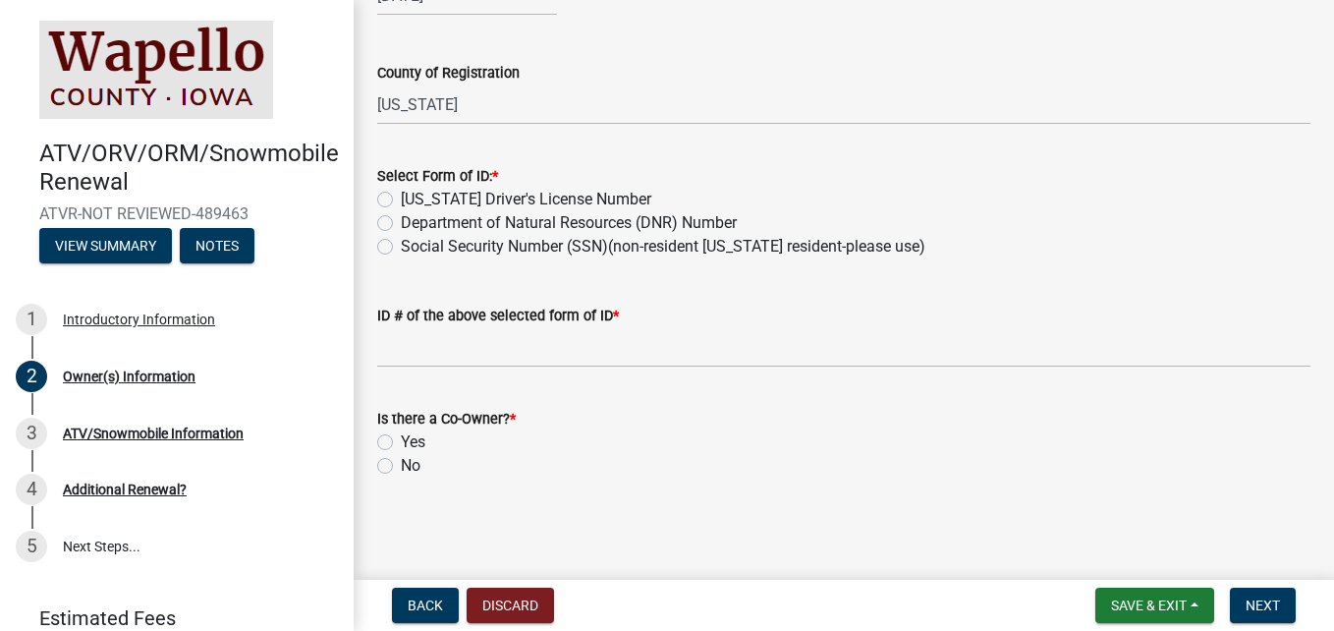
click at [401, 220] on label "Department of Natural Resources (DNR) Number" at bounding box center [569, 223] width 336 height 24
click at [401, 220] on input "Department of Natural Resources (DNR) Number" at bounding box center [407, 217] width 13 height 13
radio input "true"
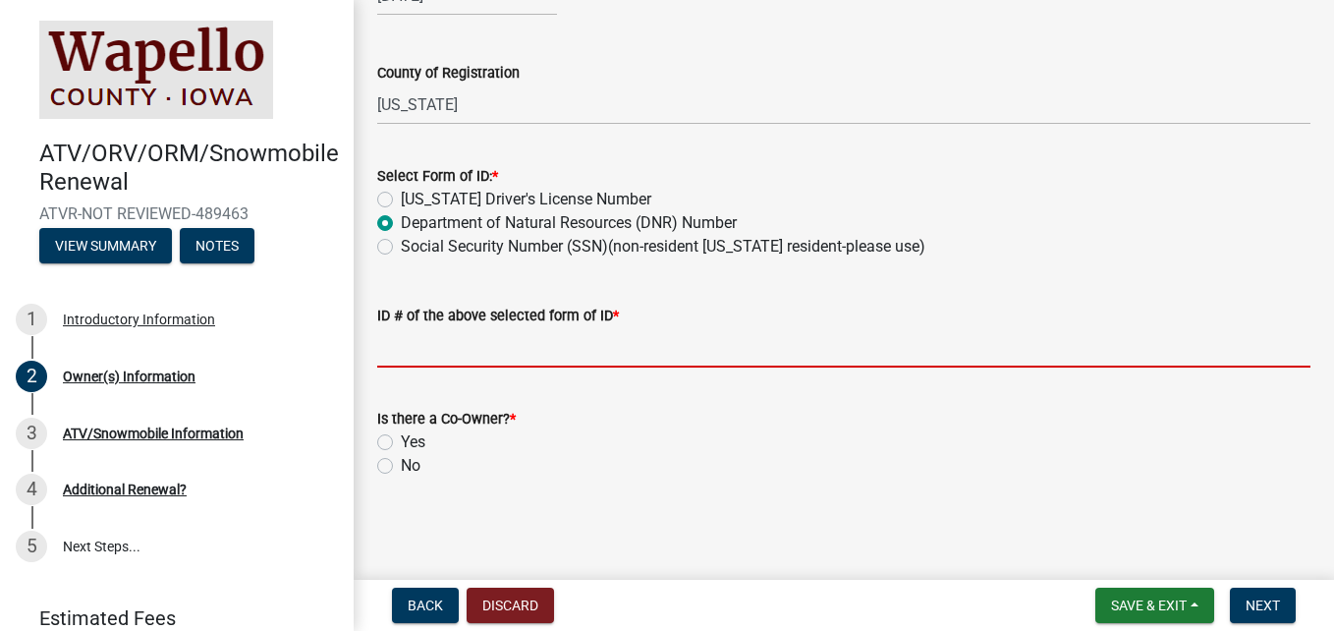
click at [395, 348] on input "ID # of the above selected form of ID *" at bounding box center [843, 347] width 933 height 40
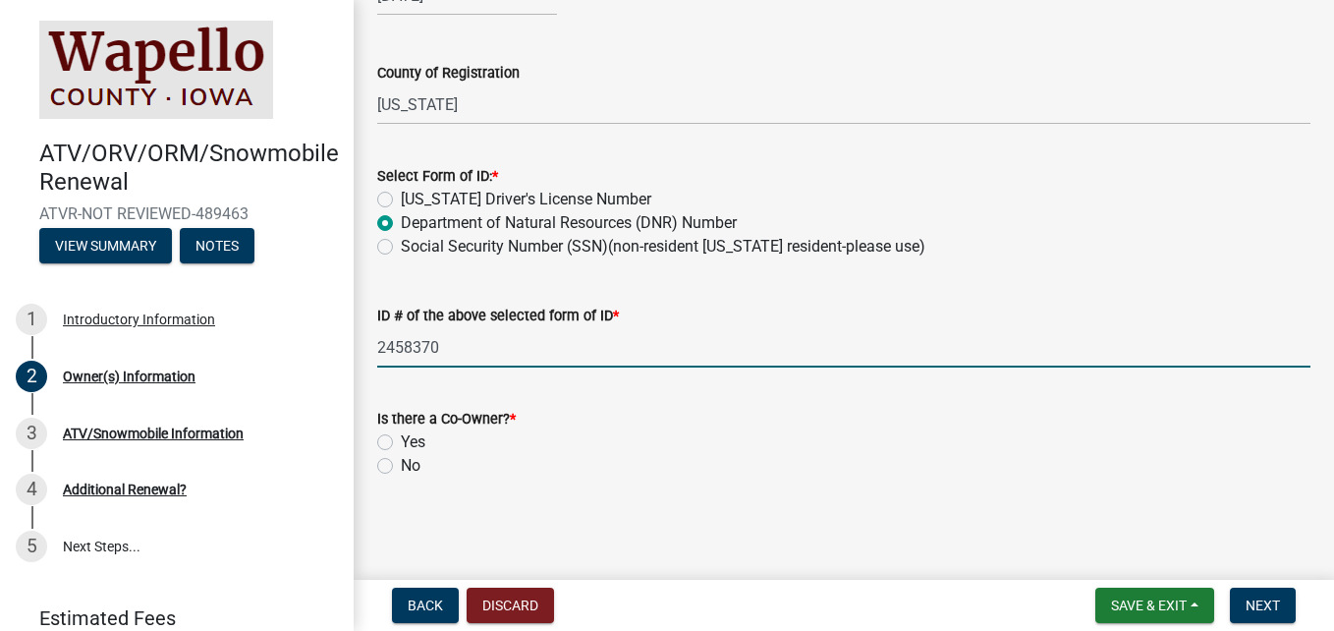
type input "2458370"
click at [401, 467] on label "No" at bounding box center [411, 466] width 20 height 24
click at [401, 467] on input "No" at bounding box center [407, 460] width 13 height 13
radio input "true"
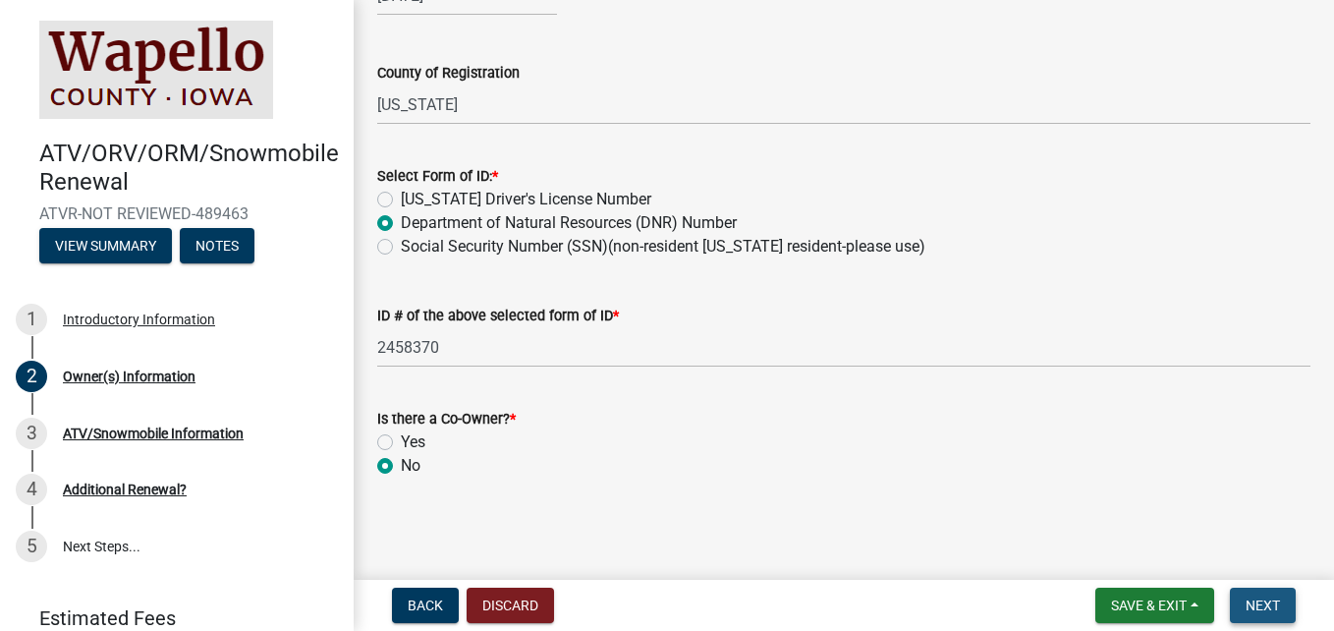
drag, startPoint x: 1277, startPoint y: 605, endPoint x: 1275, endPoint y: 585, distance: 19.7
click at [1277, 604] on span "Next" at bounding box center [1262, 605] width 34 height 16
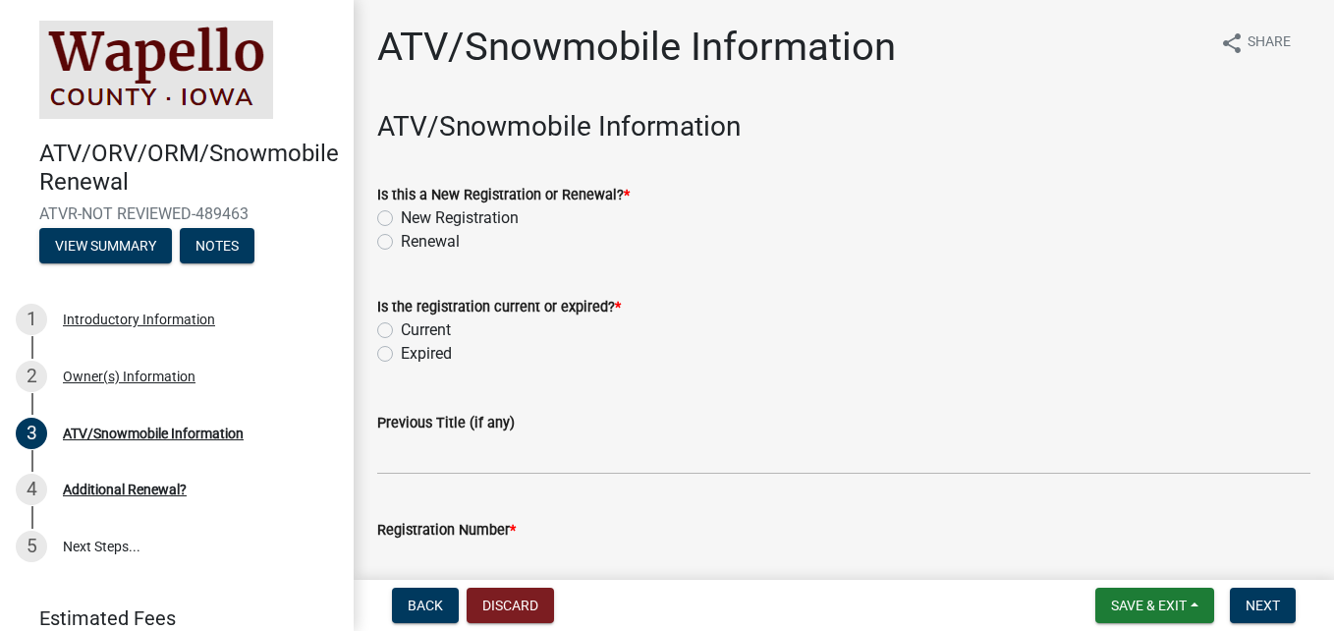
click at [393, 242] on div "Renewal" at bounding box center [843, 242] width 933 height 24
click at [401, 328] on label "Current" at bounding box center [426, 330] width 50 height 24
click at [401, 328] on input "Current" at bounding box center [407, 324] width 13 height 13
radio input "true"
click at [527, 601] on button "Discard" at bounding box center [510, 604] width 87 height 35
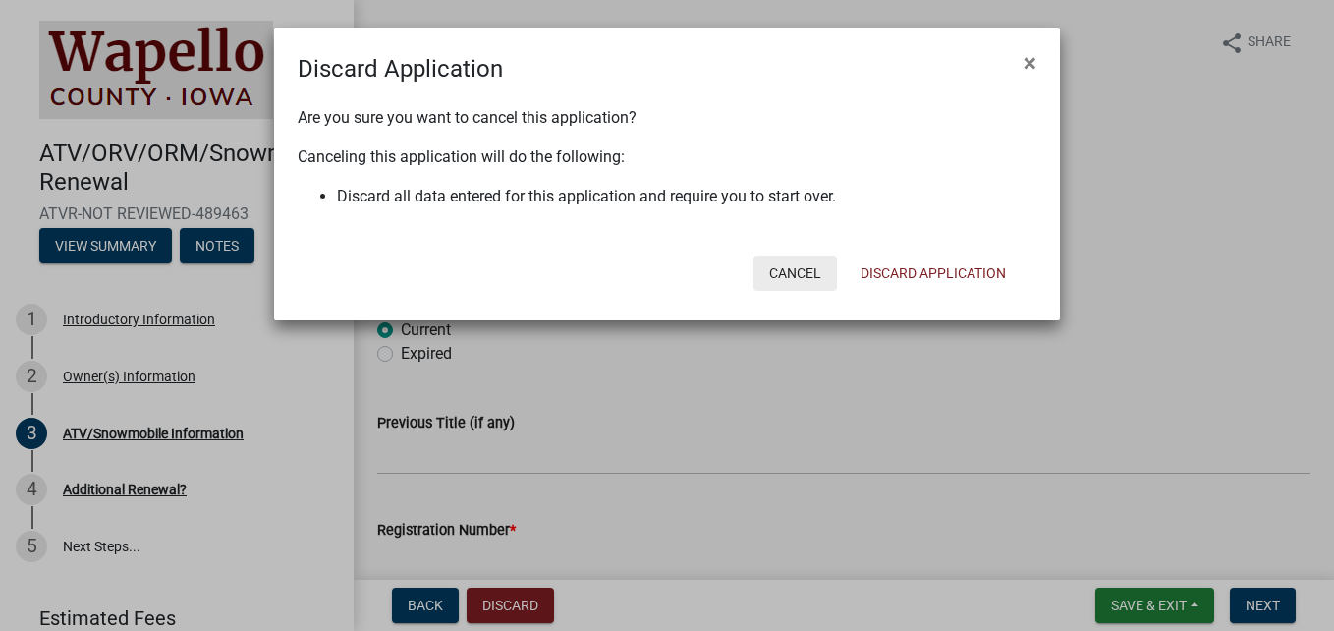
click at [812, 278] on button "Cancel" at bounding box center [794, 272] width 83 height 35
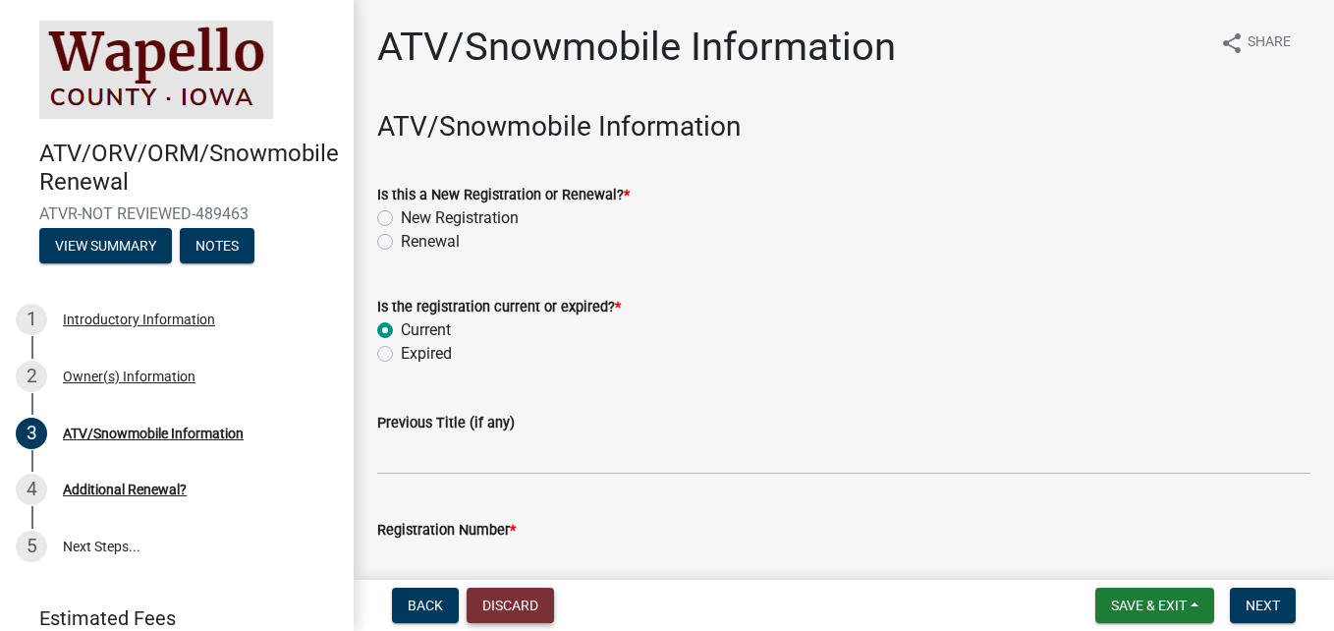
click at [522, 607] on button "Discard" at bounding box center [510, 604] width 87 height 35
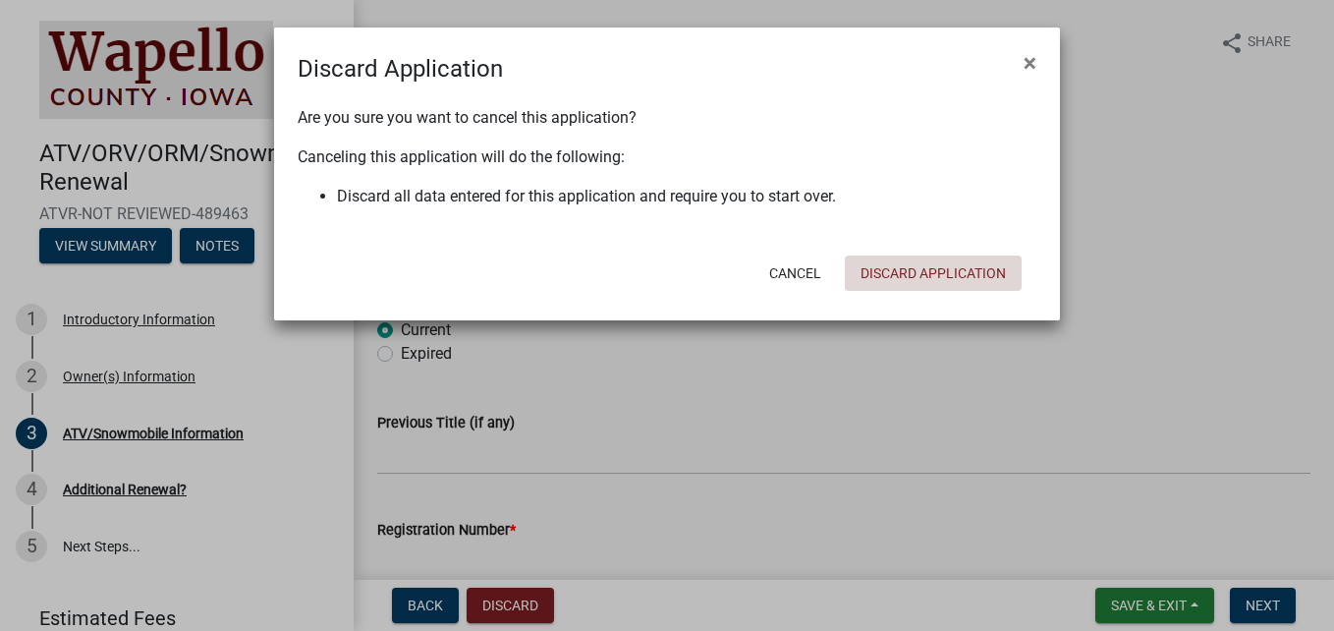
click at [886, 271] on button "Discard Application" at bounding box center [933, 272] width 177 height 35
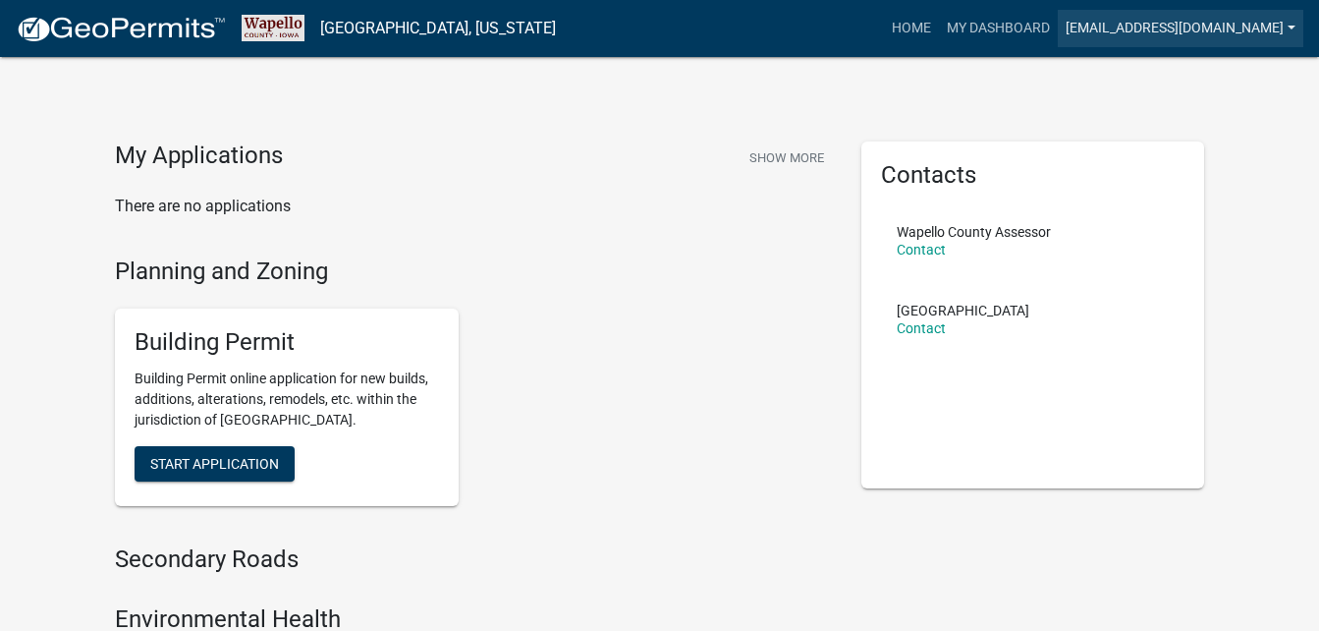
click at [1288, 21] on link "[EMAIL_ADDRESS][DOMAIN_NAME]" at bounding box center [1181, 28] width 246 height 37
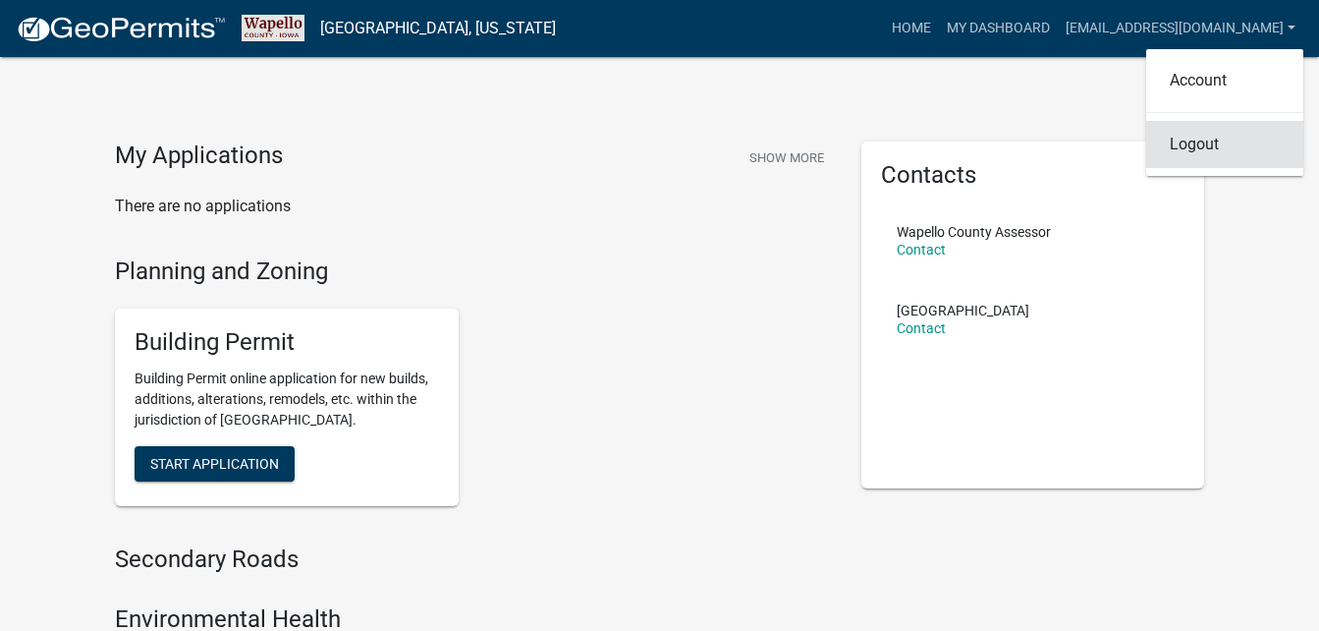
click at [1208, 146] on link "Logout" at bounding box center [1224, 144] width 157 height 47
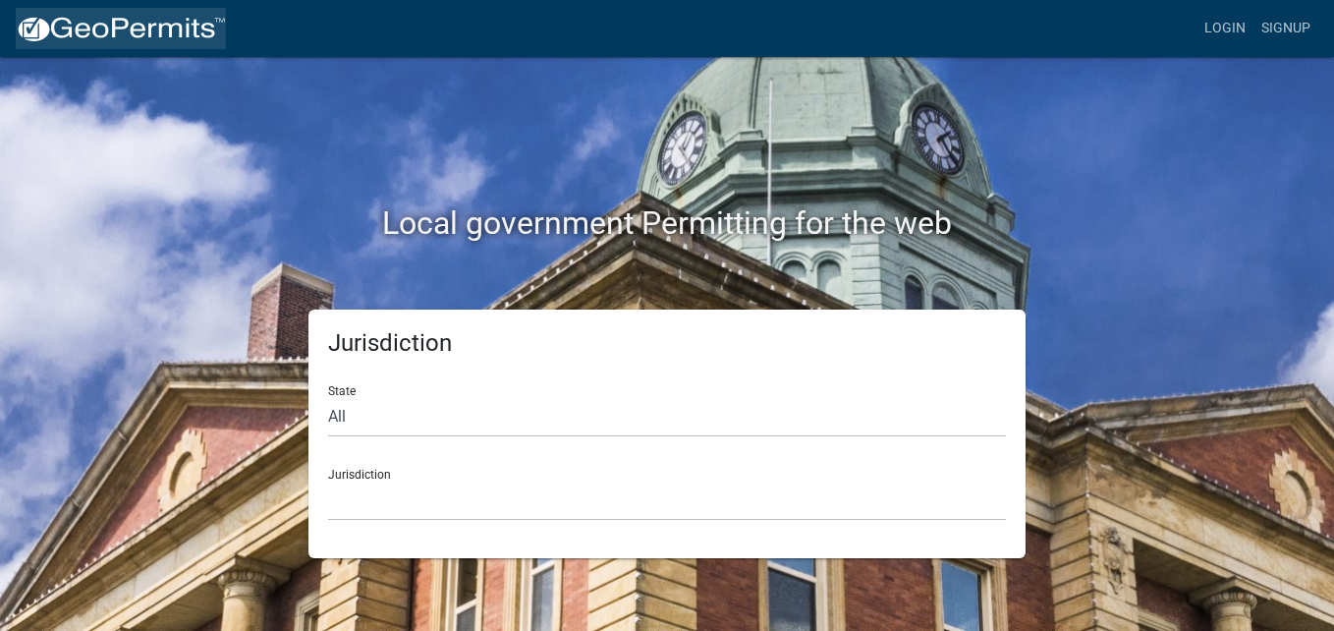
click at [95, 28] on img at bounding box center [121, 29] width 210 height 29
